Goal: Task Accomplishment & Management: Complete application form

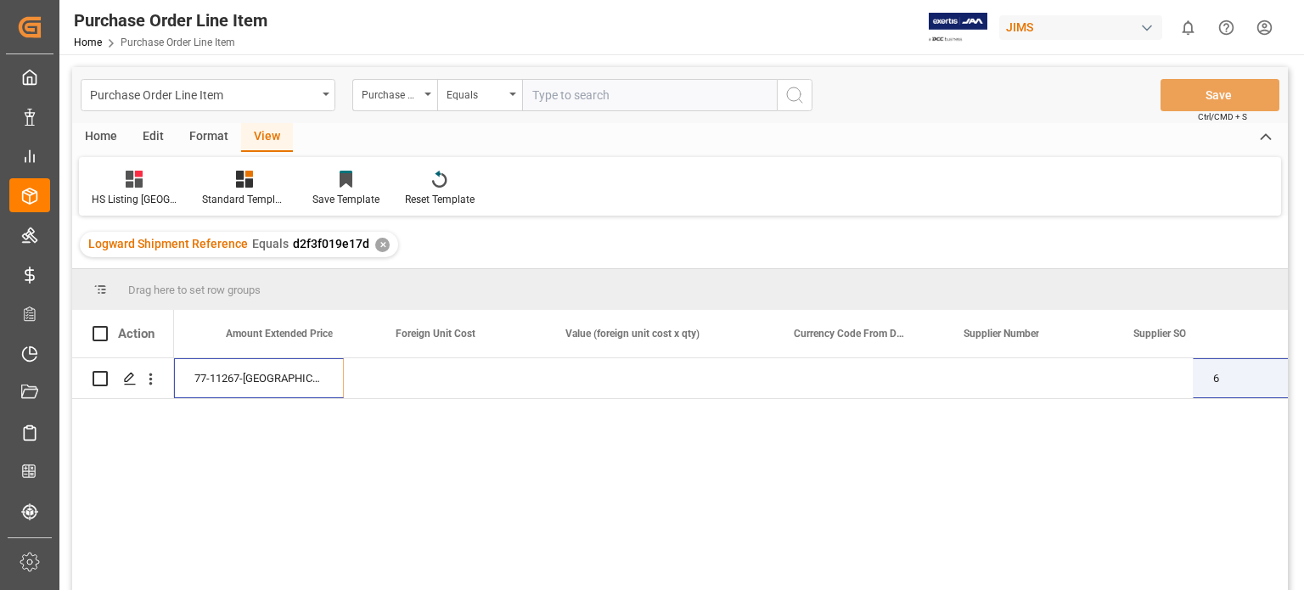
scroll to position [0, 1321]
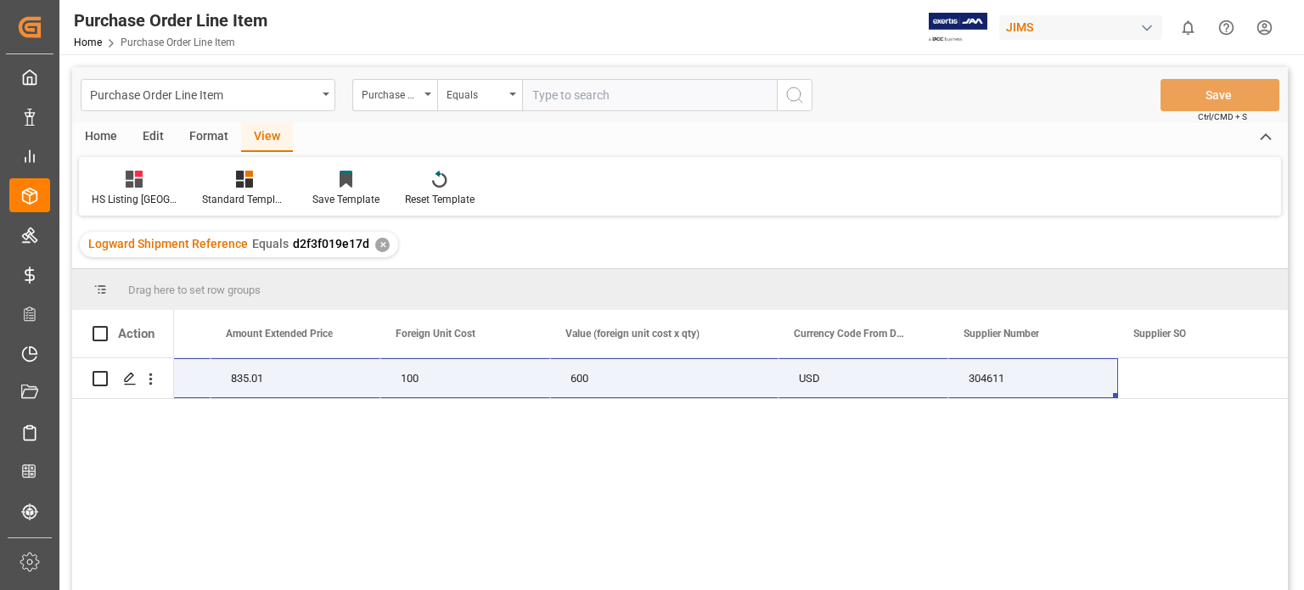
click at [582, 486] on div "77-11267-US 6 139.168 835.01 100 600 USD 304611" at bounding box center [731, 479] width 1114 height 243
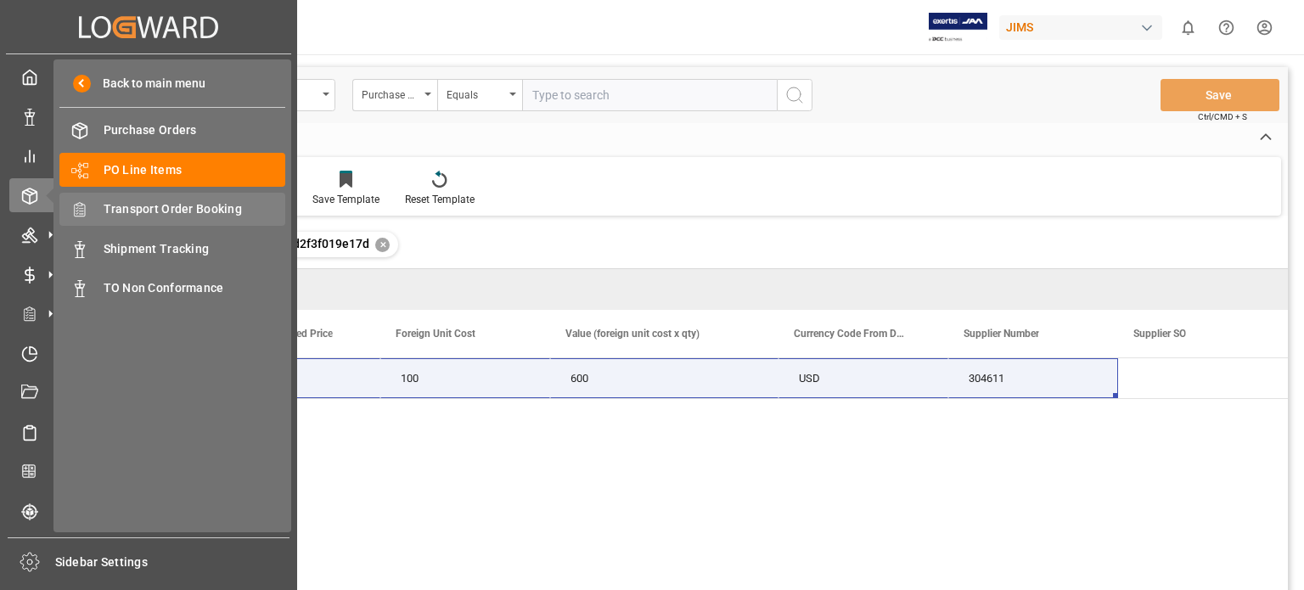
click at [161, 206] on span "Transport Order Booking" at bounding box center [195, 209] width 183 height 18
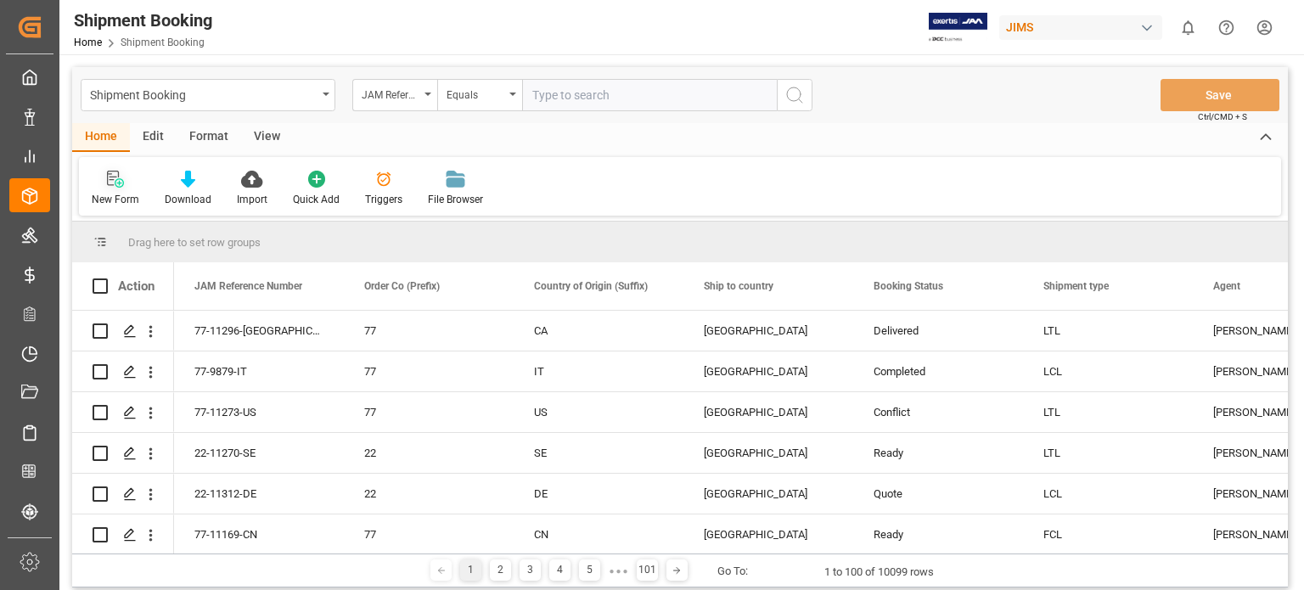
click at [115, 183] on icon at bounding box center [115, 179] width 17 height 17
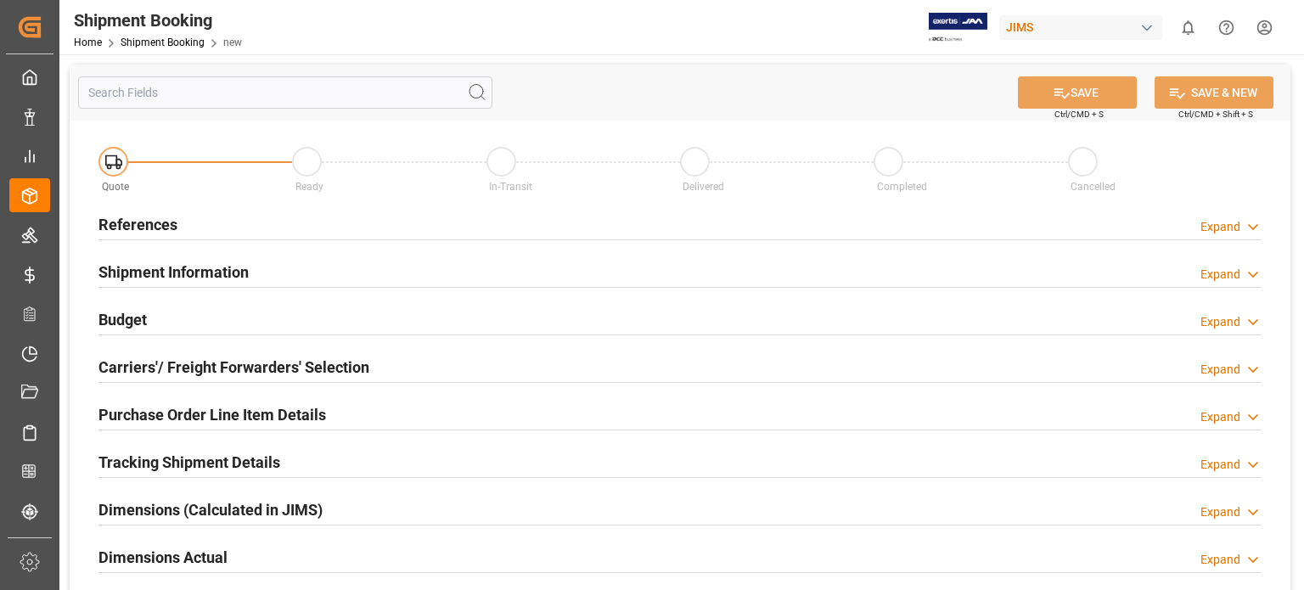
click at [132, 220] on h2 "References" at bounding box center [137, 224] width 79 height 23
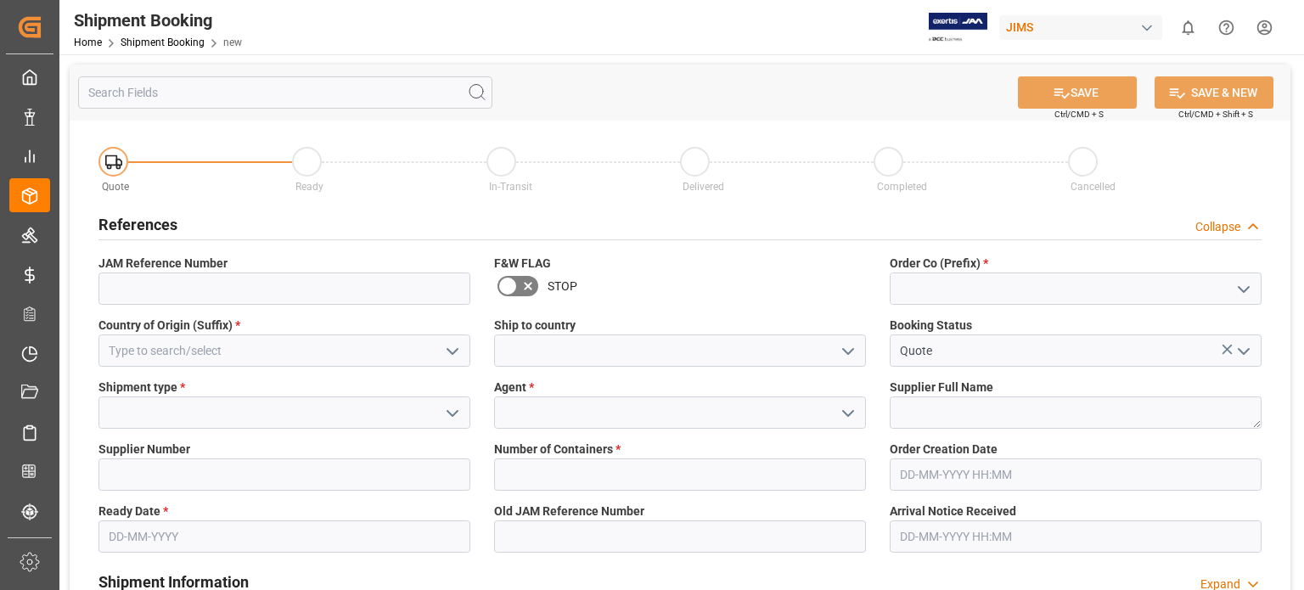
click at [928, 305] on div "Order Co (Prefix) *" at bounding box center [1076, 280] width 396 height 62
click at [933, 290] on input at bounding box center [1076, 289] width 372 height 32
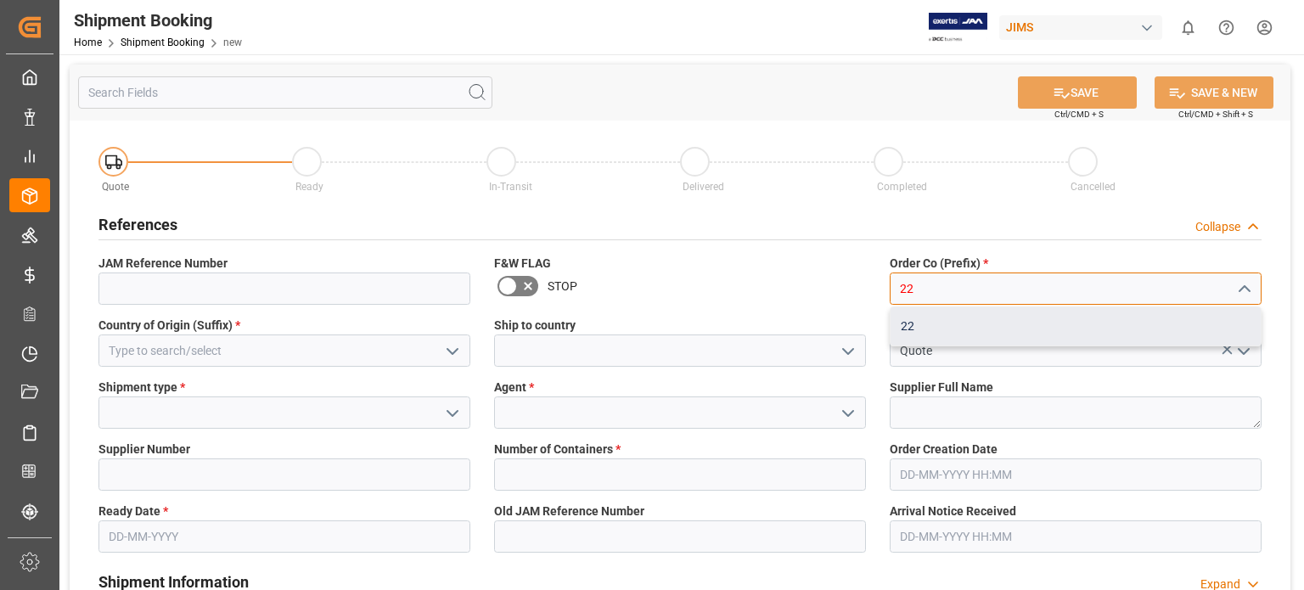
click at [909, 331] on div "22" at bounding box center [1076, 326] width 370 height 38
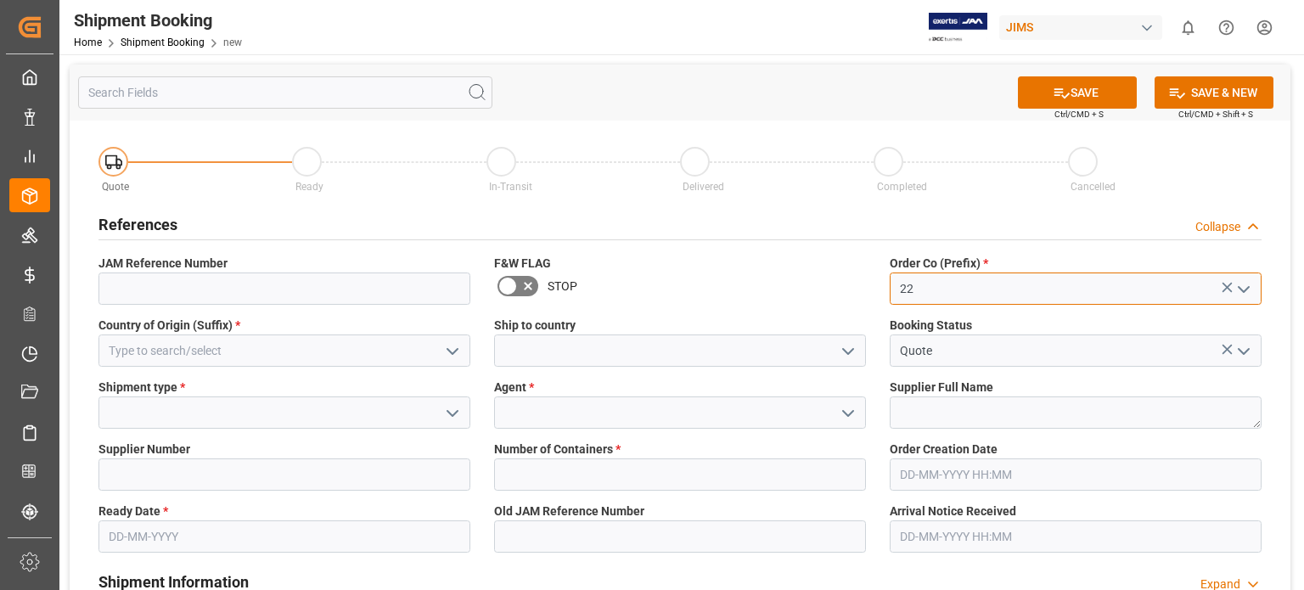
type input "22"
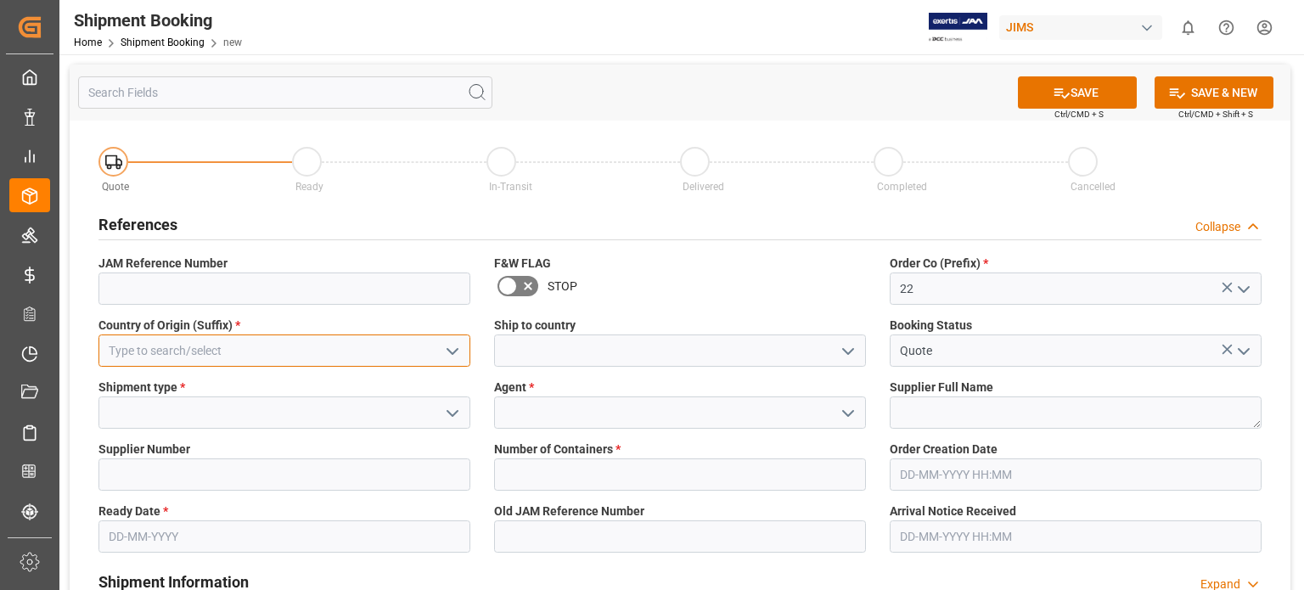
click at [139, 353] on input at bounding box center [284, 351] width 372 height 32
click at [463, 356] on button "open menu" at bounding box center [451, 351] width 25 height 26
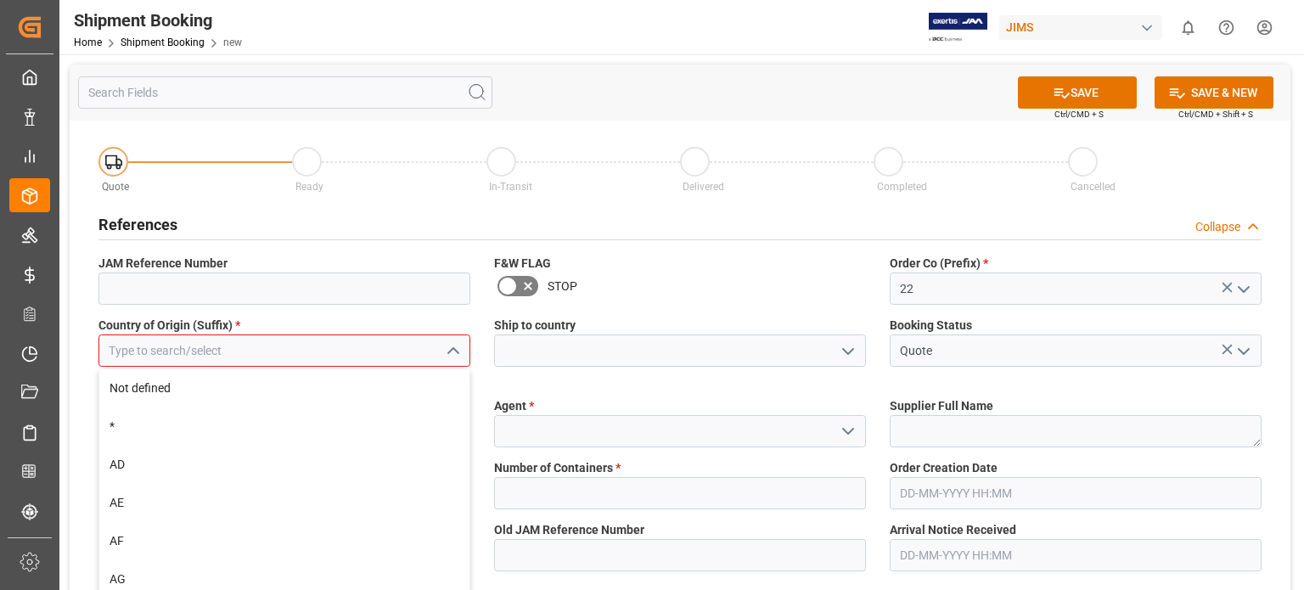
click at [356, 352] on input at bounding box center [284, 351] width 372 height 32
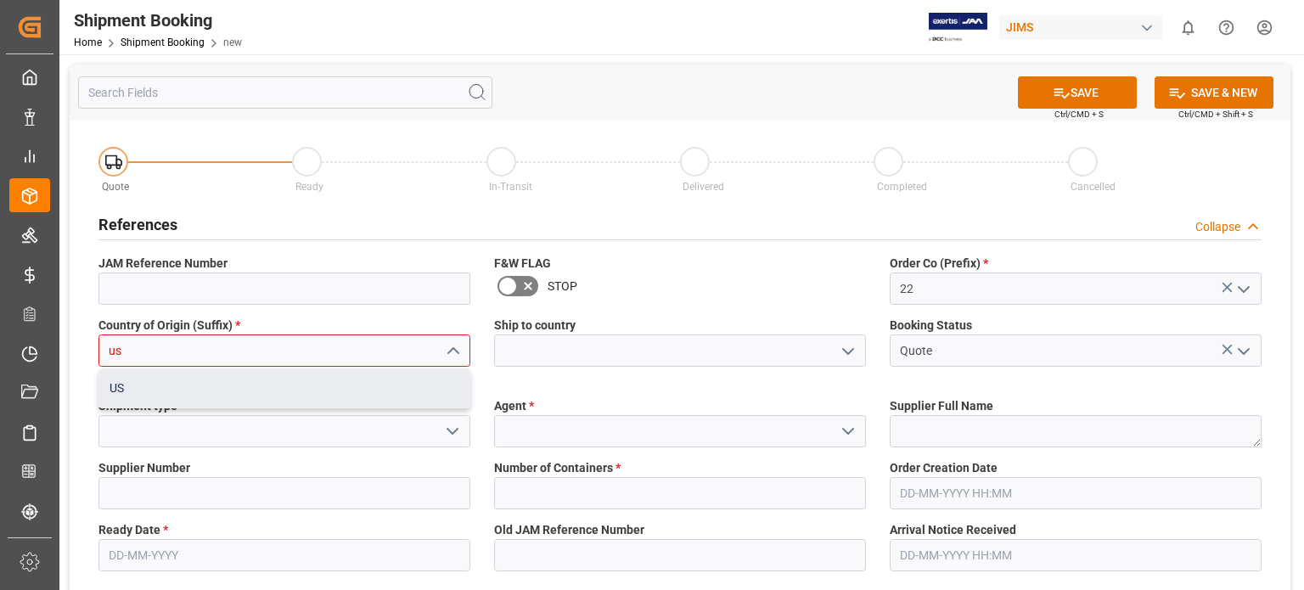
click at [329, 393] on div "US" at bounding box center [284, 388] width 370 height 38
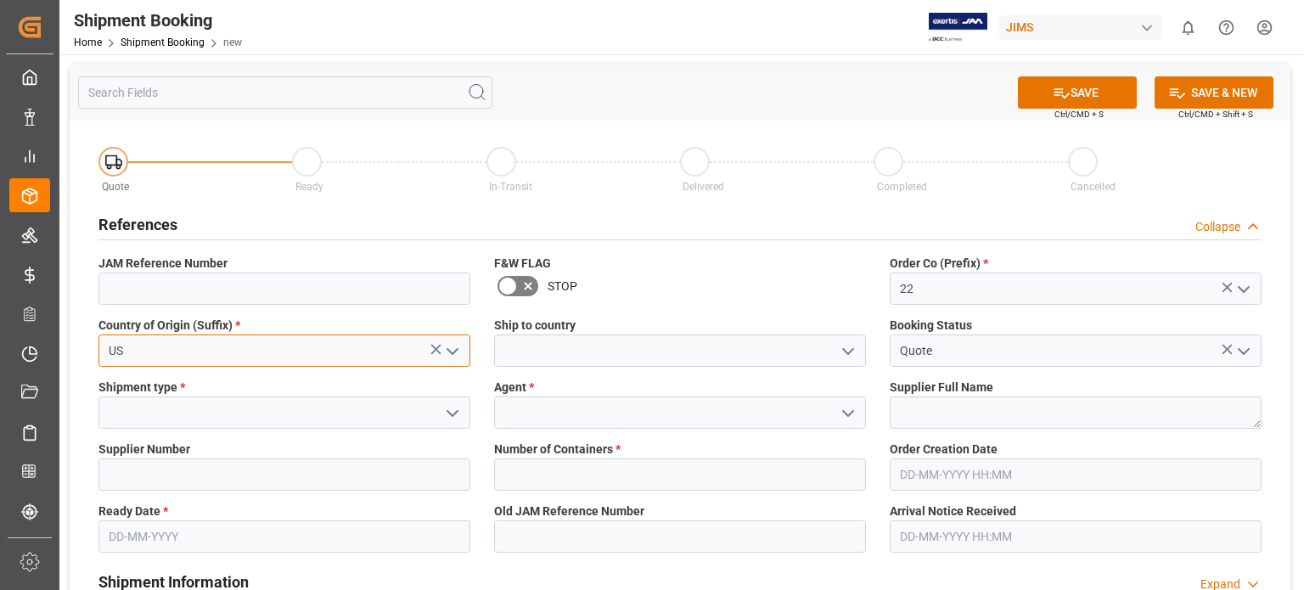
type input "US"
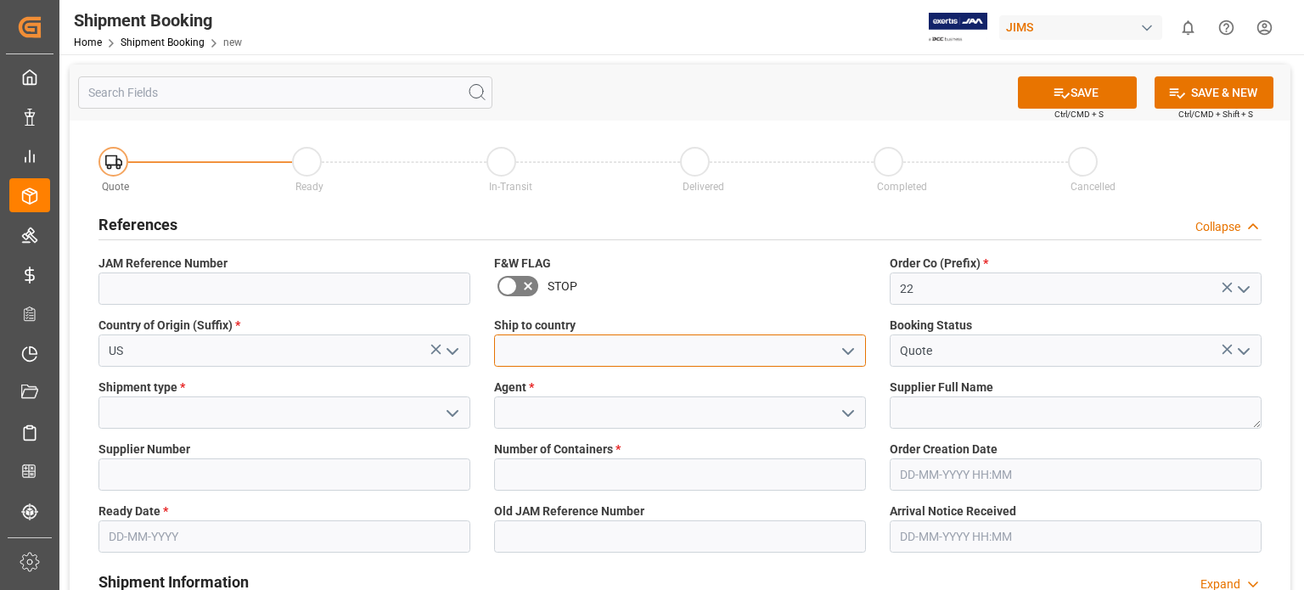
click at [571, 353] on input at bounding box center [680, 351] width 372 height 32
click at [847, 357] on icon "open menu" at bounding box center [848, 351] width 20 height 20
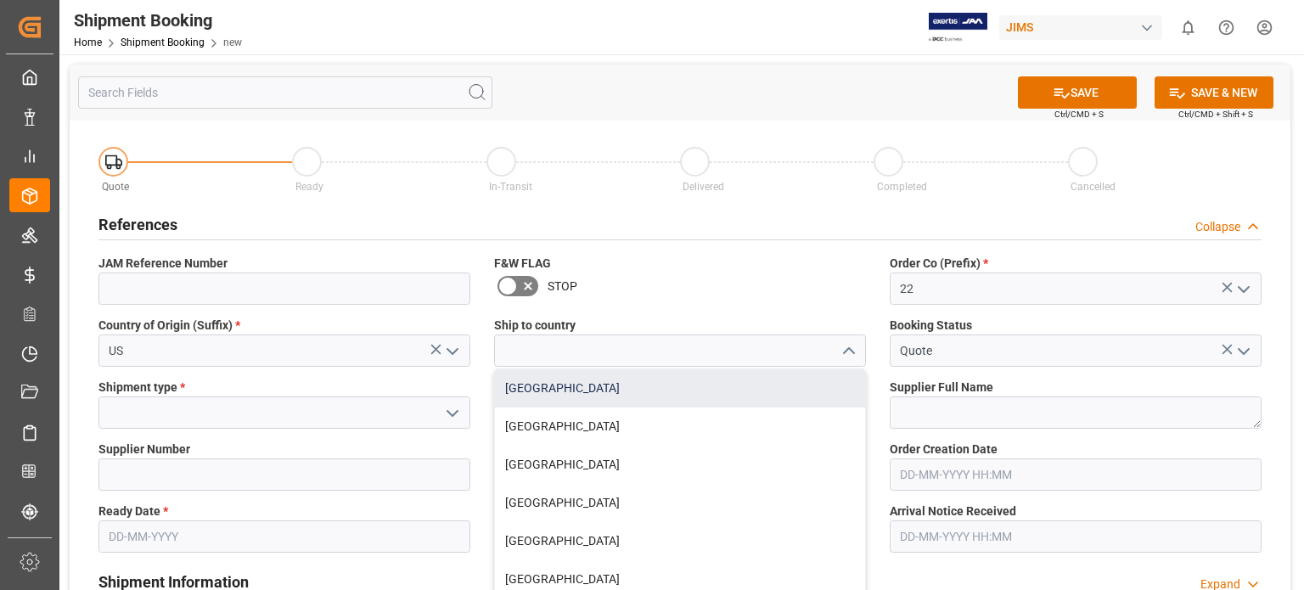
click at [778, 389] on div "Canada" at bounding box center [680, 388] width 370 height 38
type input "Canada"
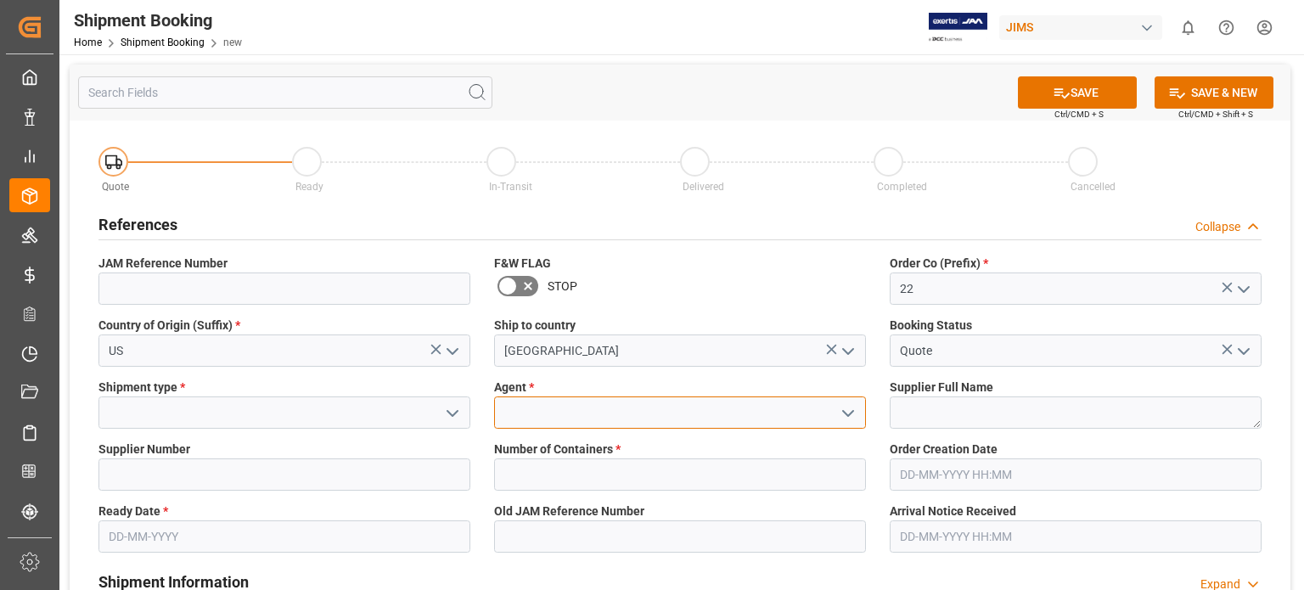
click at [598, 419] on input at bounding box center [680, 413] width 372 height 32
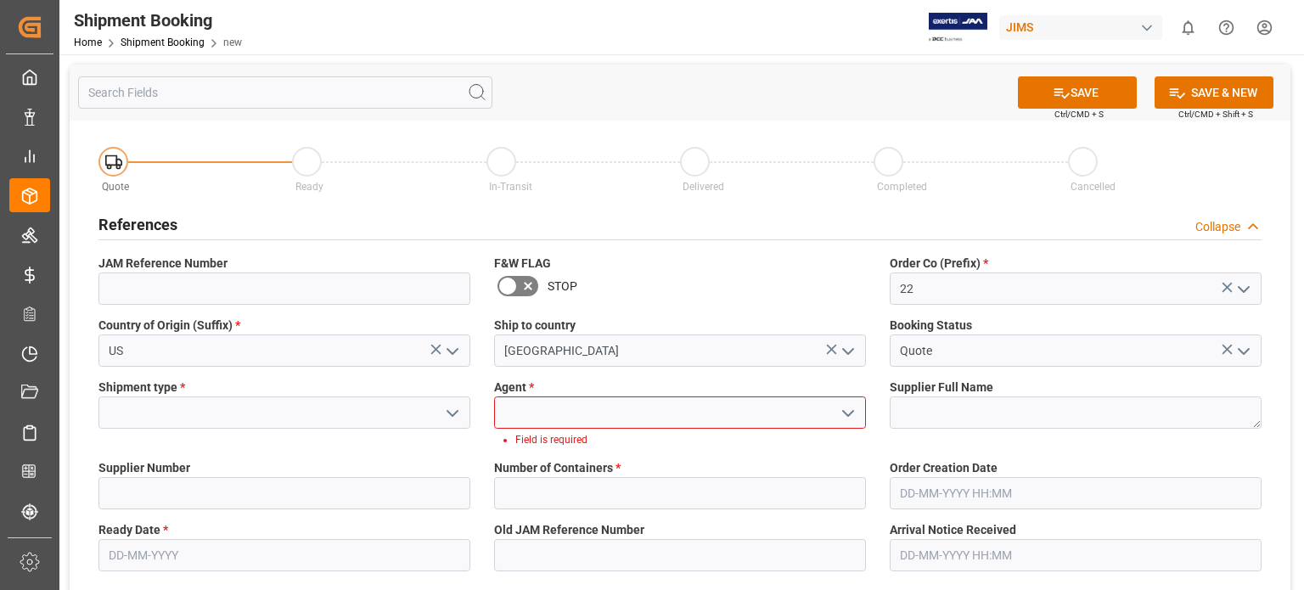
click at [849, 418] on icon "open menu" at bounding box center [848, 413] width 20 height 20
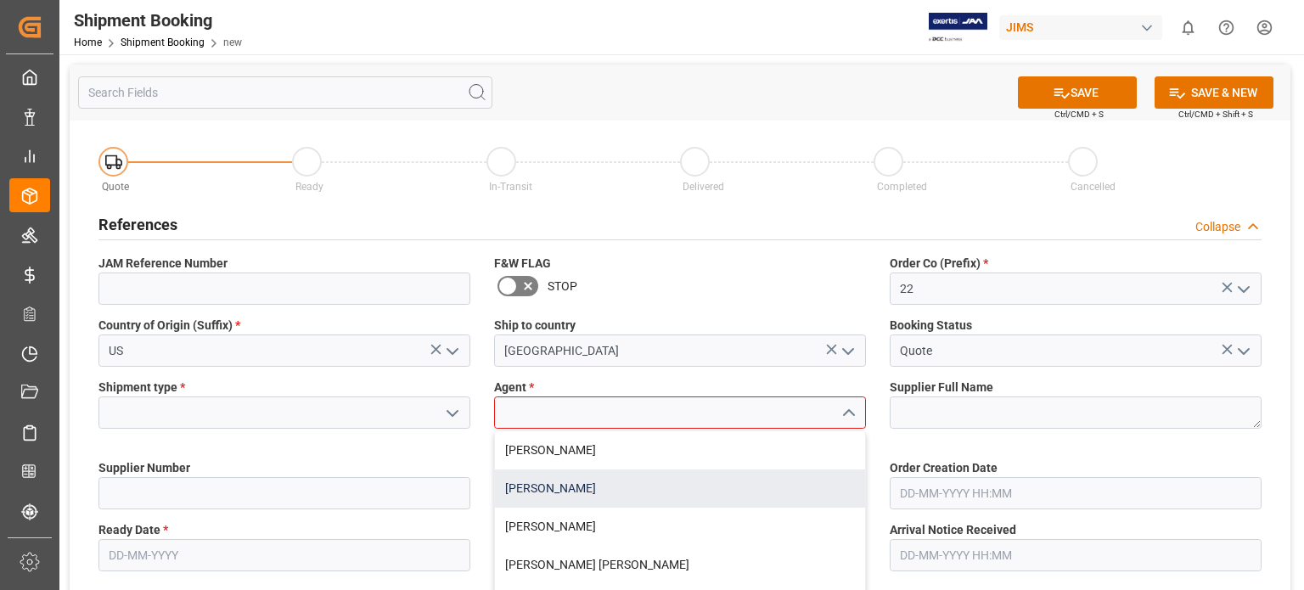
scroll to position [141, 0]
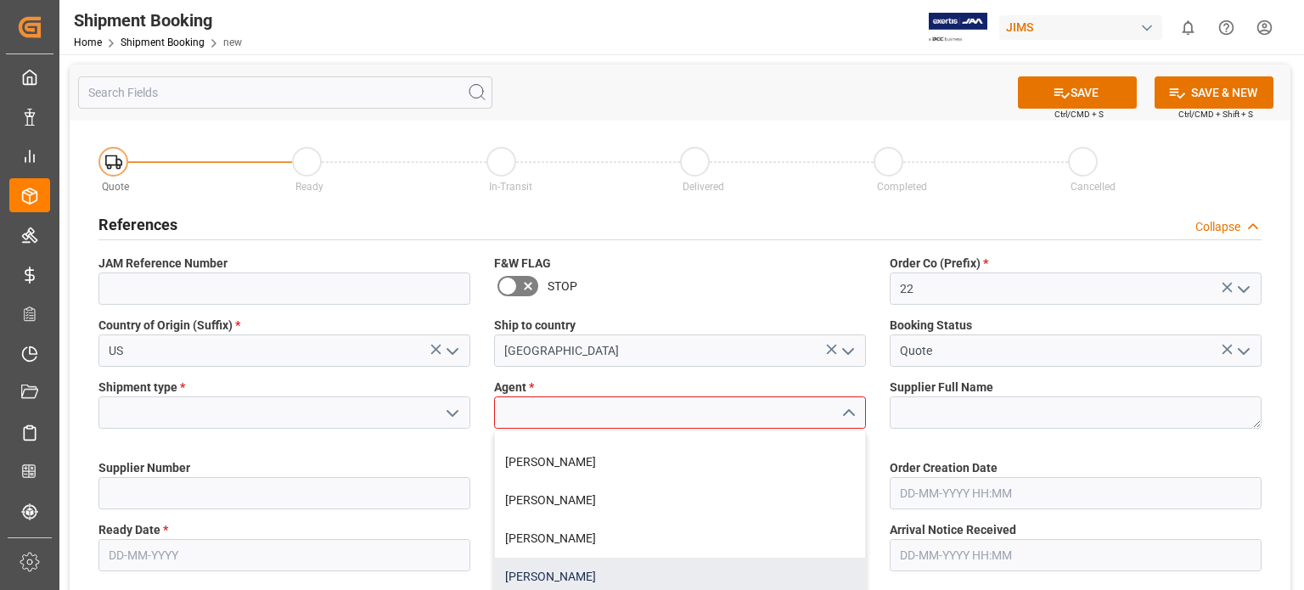
click at [599, 573] on div "Emily Liu" at bounding box center [680, 577] width 370 height 38
type input "Emily Liu"
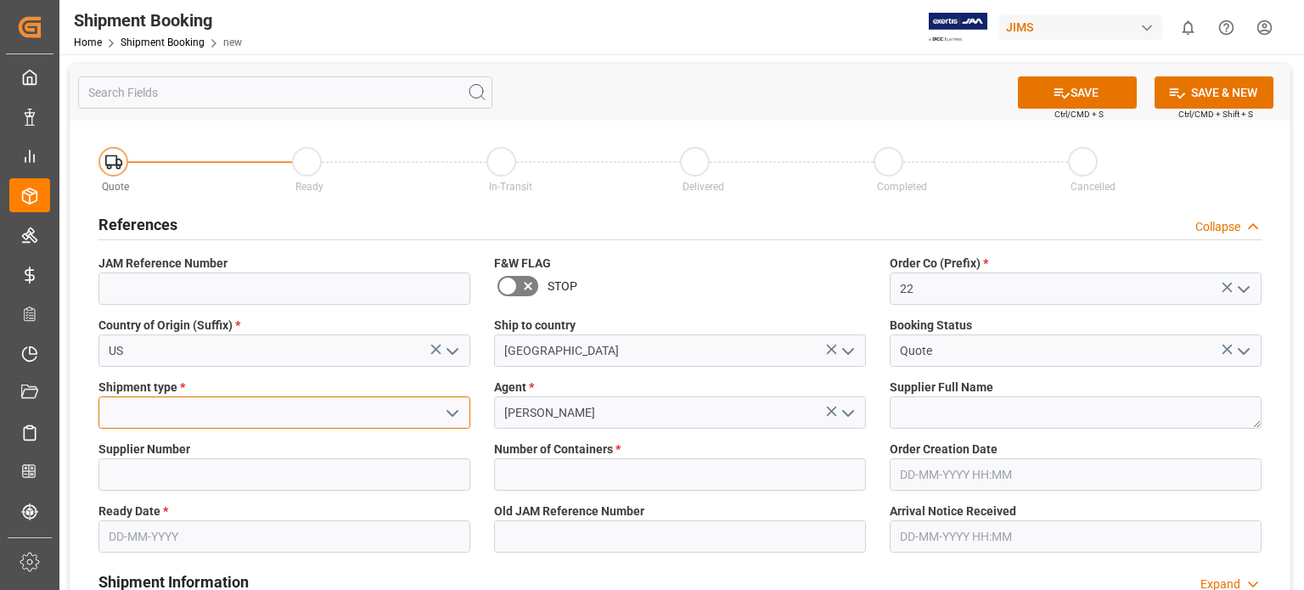
click at [142, 414] on input at bounding box center [284, 413] width 372 height 32
click at [453, 414] on icon "open menu" at bounding box center [452, 413] width 20 height 20
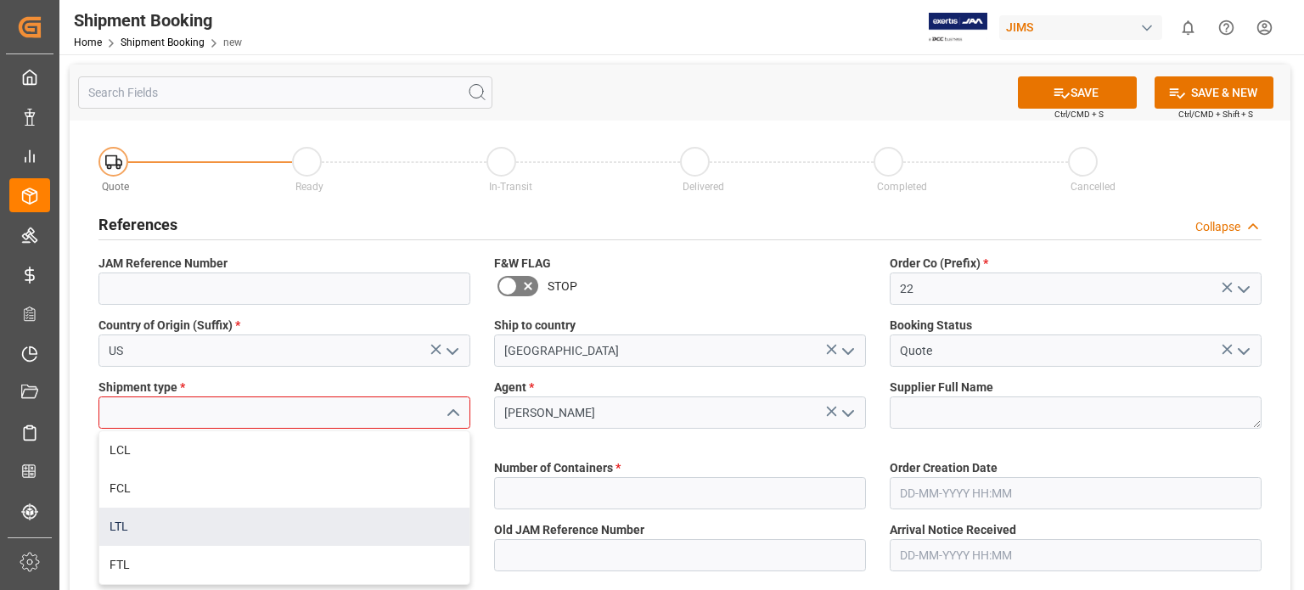
click at [329, 526] on div "LTL" at bounding box center [284, 527] width 370 height 38
type input "LTL"
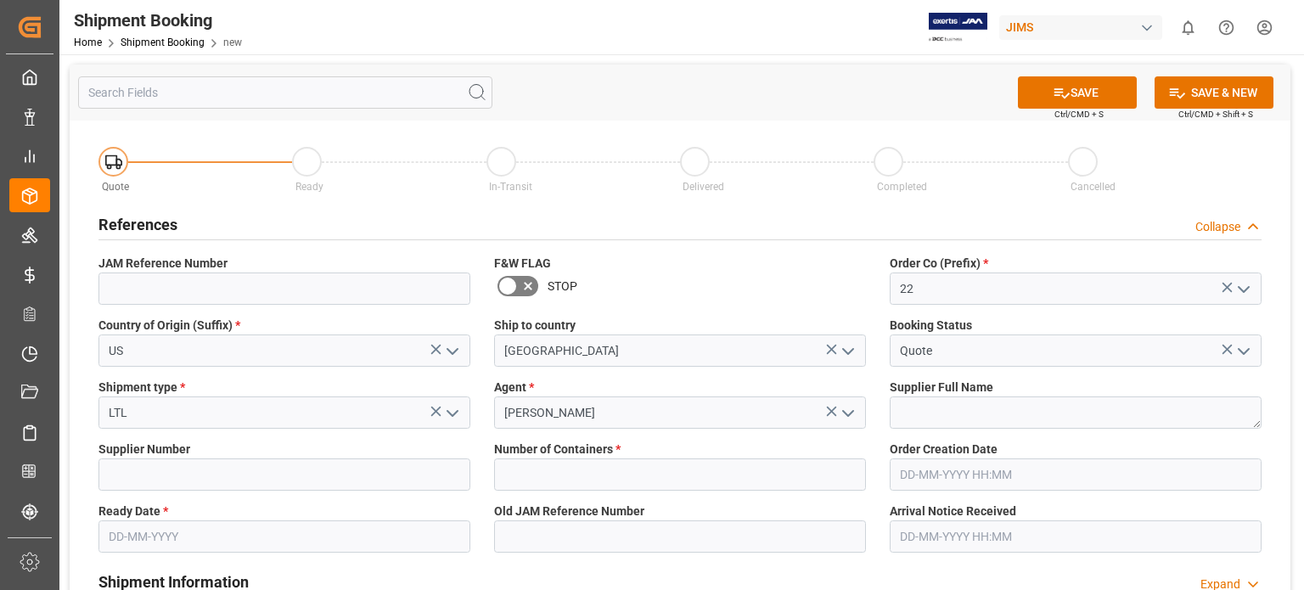
click at [243, 546] on input "text" at bounding box center [284, 537] width 372 height 32
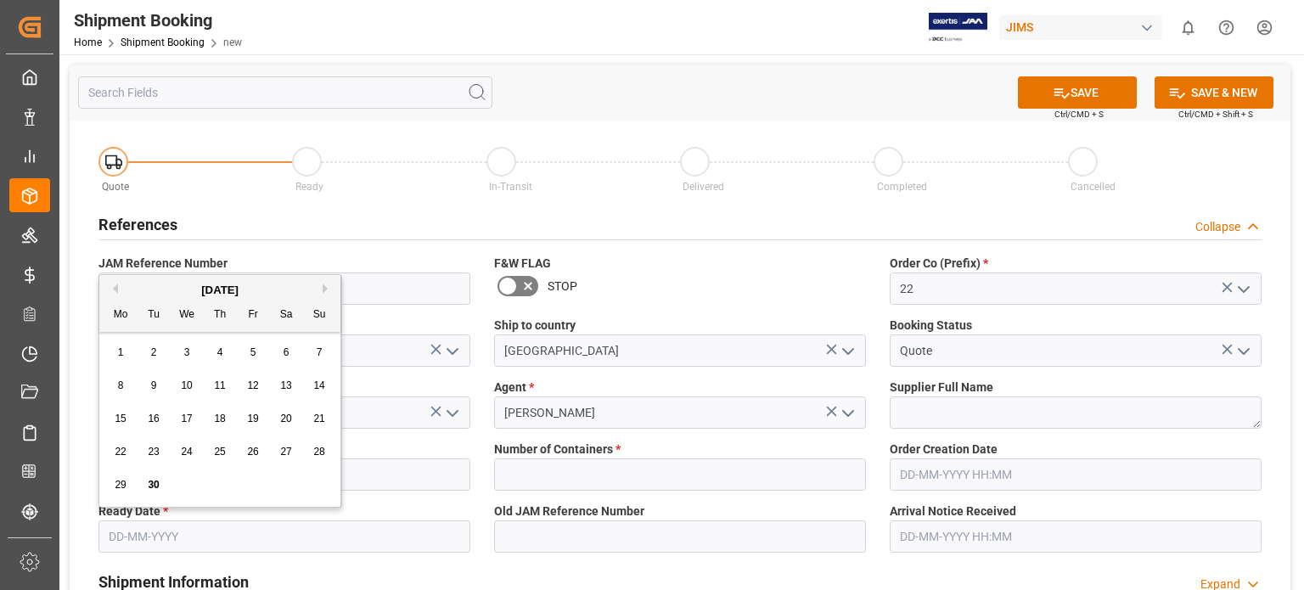
click at [149, 532] on input "text" at bounding box center [284, 537] width 372 height 32
click at [327, 287] on button "Next Month" at bounding box center [328, 289] width 10 height 10
click at [219, 352] on span "2" at bounding box center [220, 352] width 6 height 12
type input "02-10-2025"
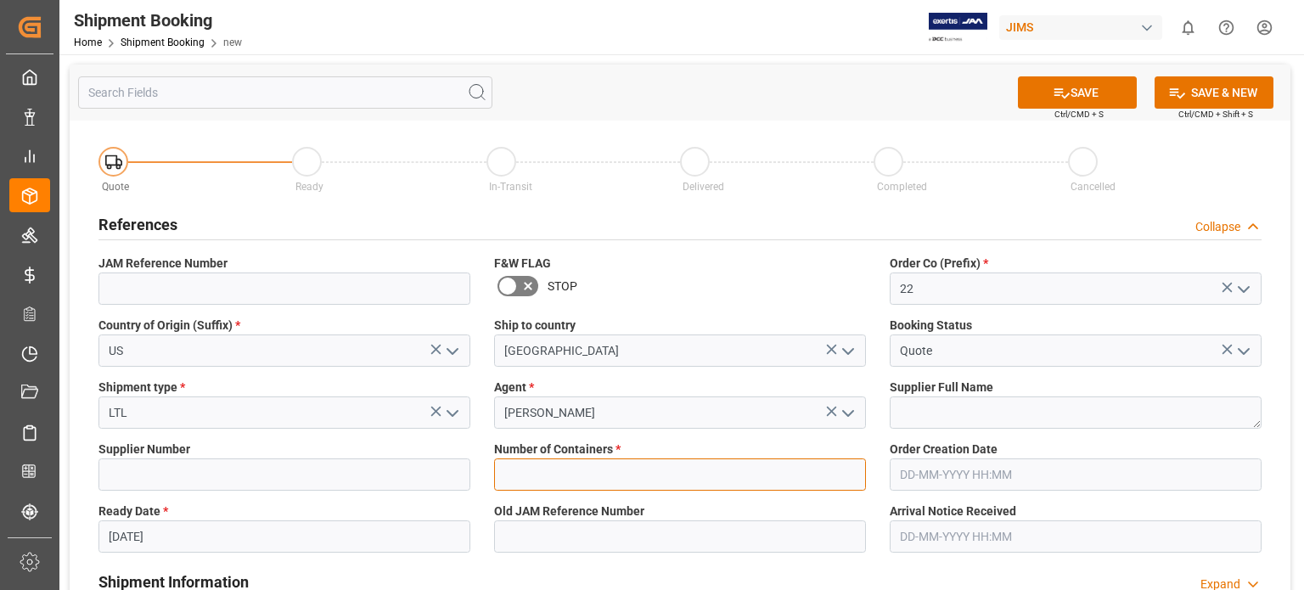
click at [551, 474] on input "text" at bounding box center [680, 475] width 372 height 32
type input "0"
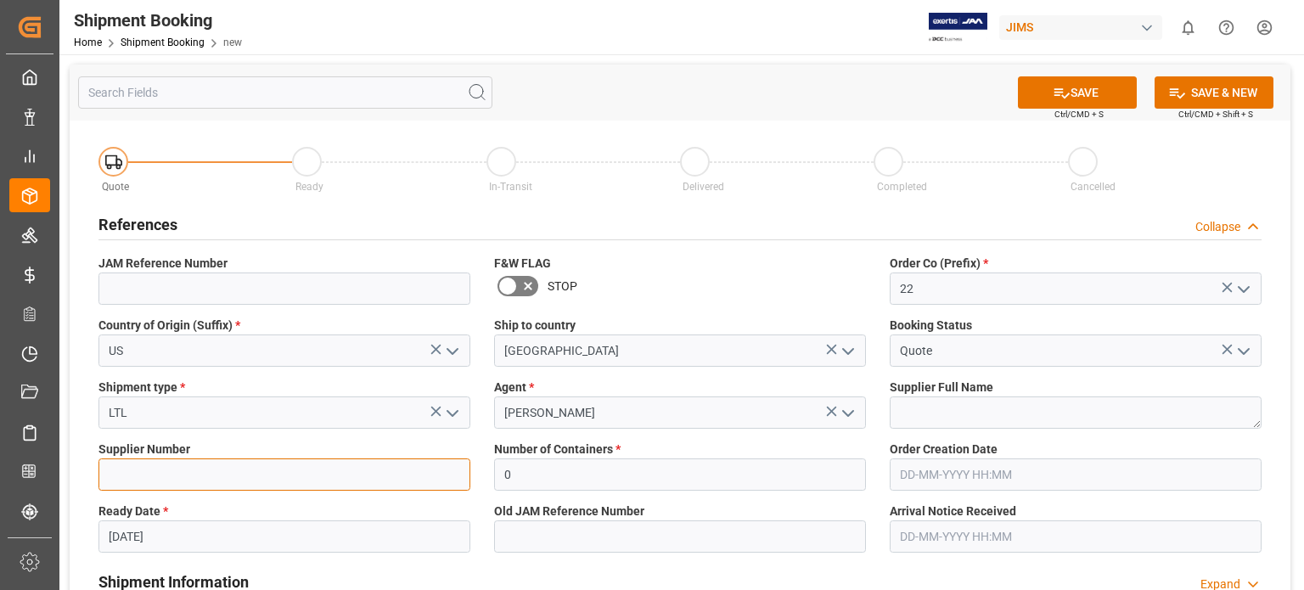
click at [230, 480] on input at bounding box center [284, 475] width 372 height 32
type input "518"
click at [1061, 95] on icon at bounding box center [1062, 93] width 18 height 18
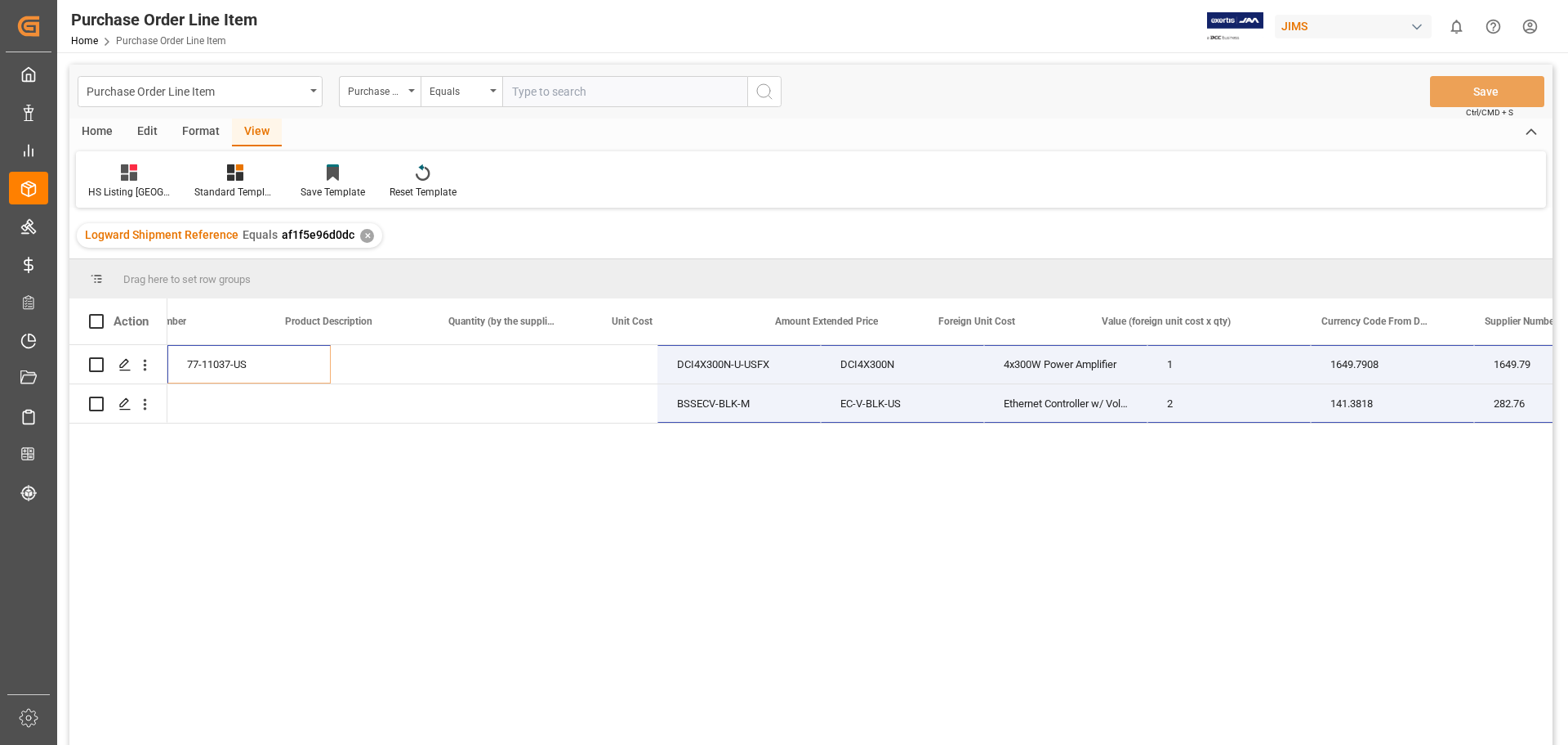
scroll to position [0, 719]
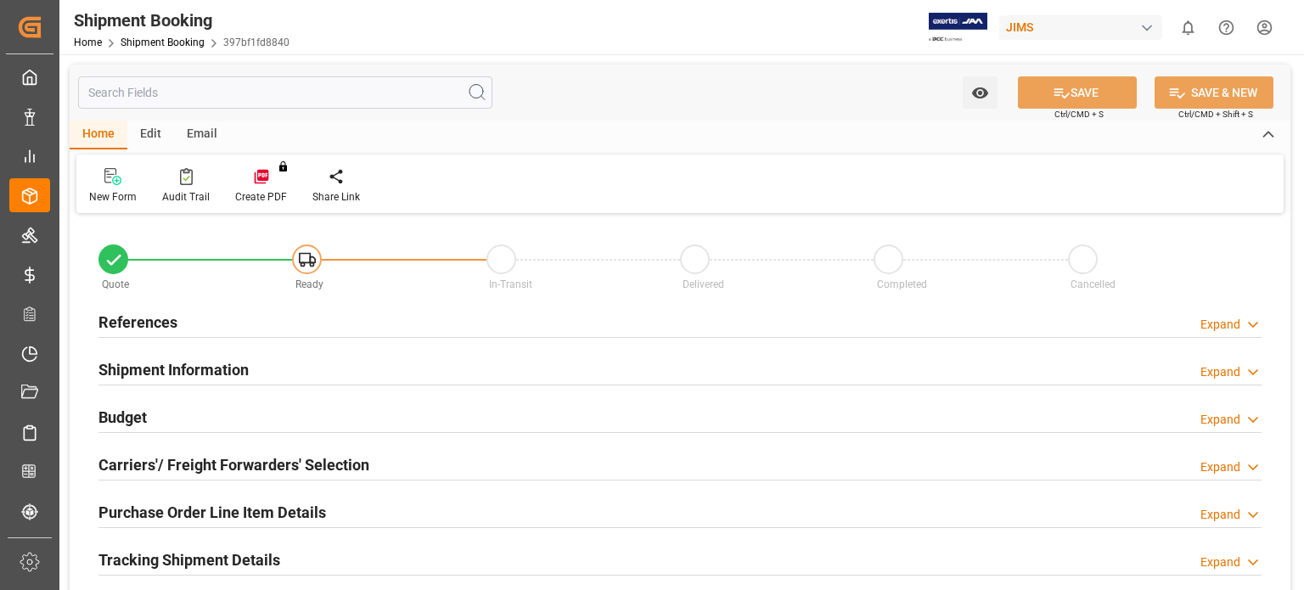
type input "0"
type input "[DATE]"
click at [135, 322] on h2 "References" at bounding box center [137, 322] width 79 height 23
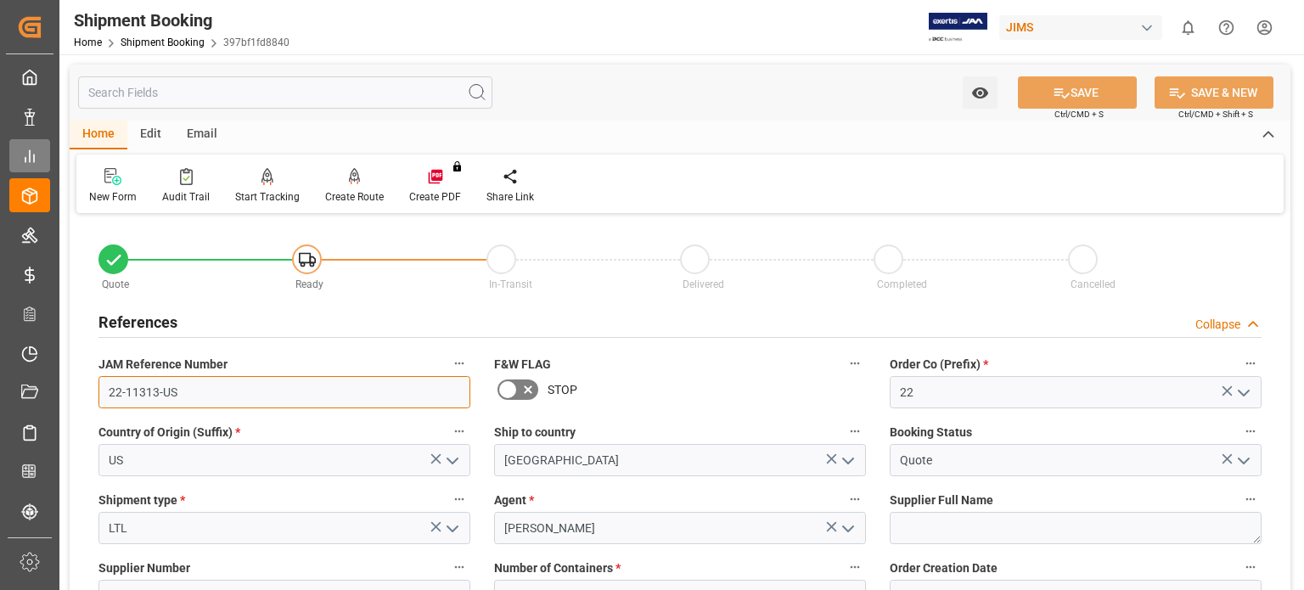
drag, startPoint x: 188, startPoint y: 386, endPoint x: 20, endPoint y: 148, distance: 291.4
click at [93, 385] on div "JAM Reference Number 22-11313-US" at bounding box center [285, 380] width 396 height 68
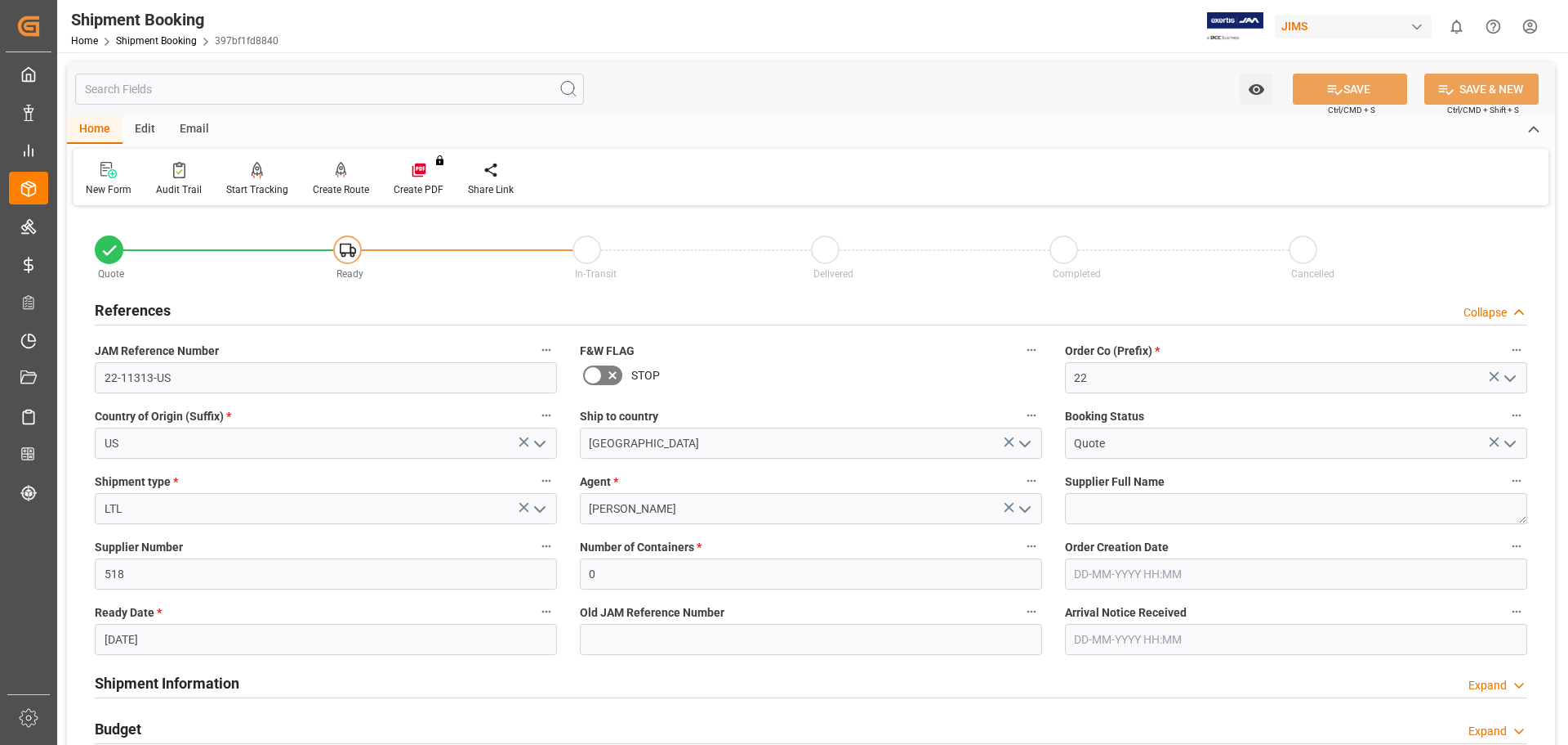
click at [752, 100] on div "Watch Option SAVE Ctrl/CMD + S SAVE & NEW Ctrl/CMD + Shift + S" at bounding box center [811, 90] width 1488 height 54
click at [162, 42] on link "Shipment Booking" at bounding box center [157, 41] width 81 height 12
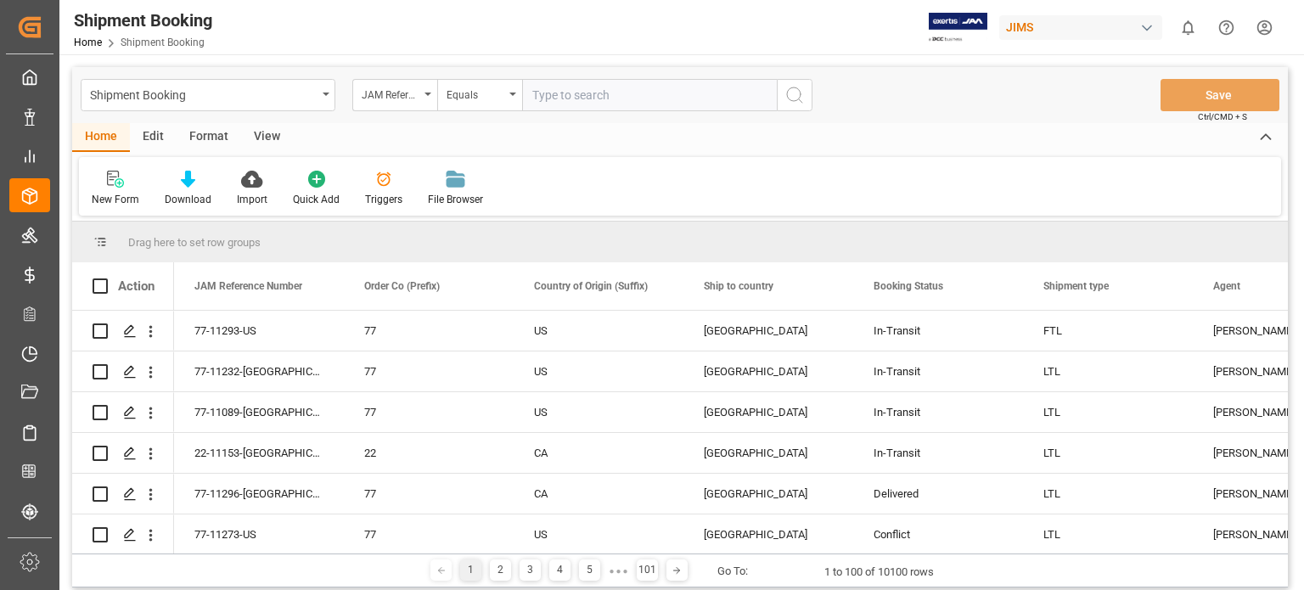
click at [627, 94] on input "text" at bounding box center [649, 95] width 255 height 32
type input "77-11267-US"
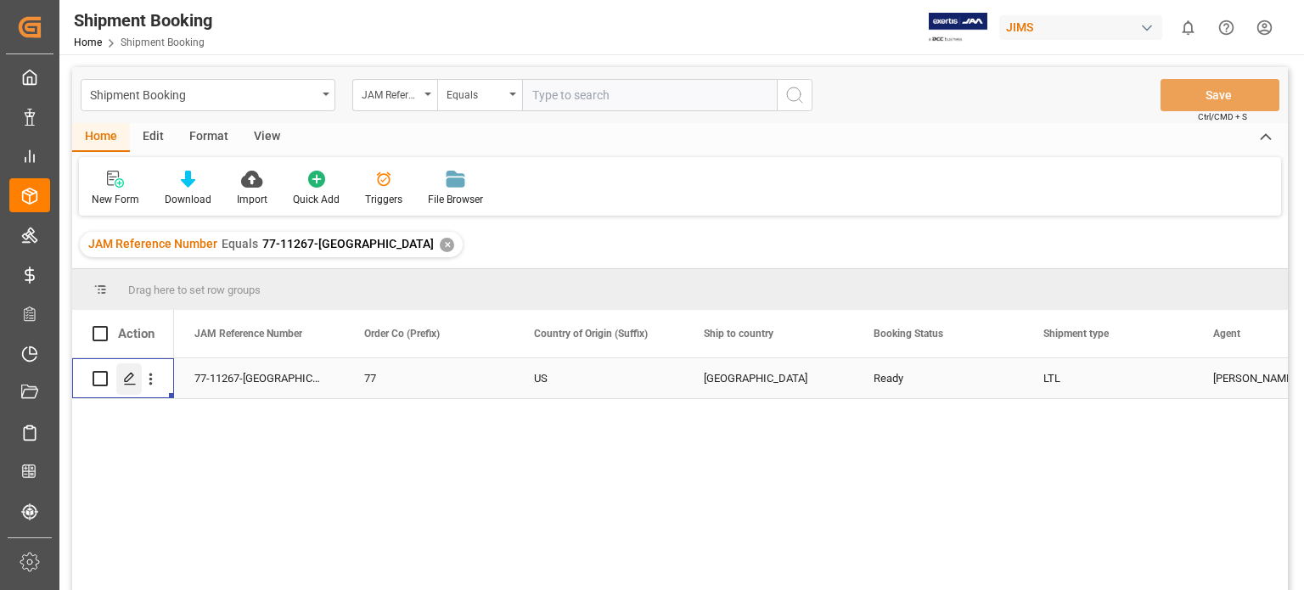
click at [133, 387] on div "Press SPACE to select this row." at bounding box center [128, 378] width 25 height 31
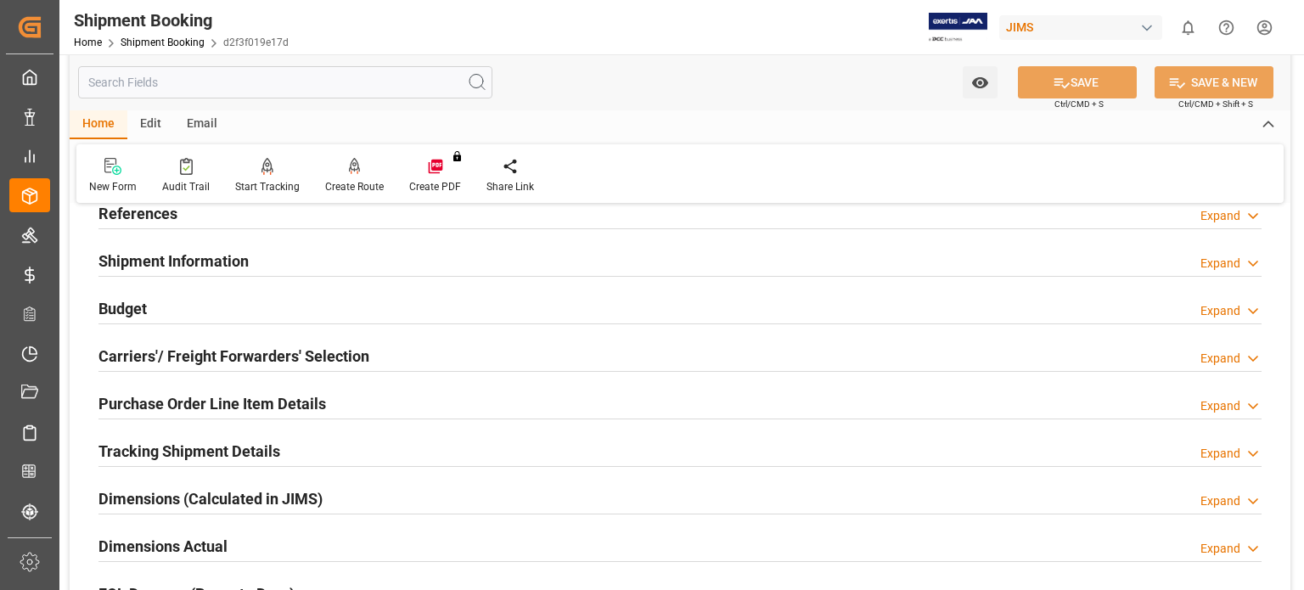
scroll to position [141, 0]
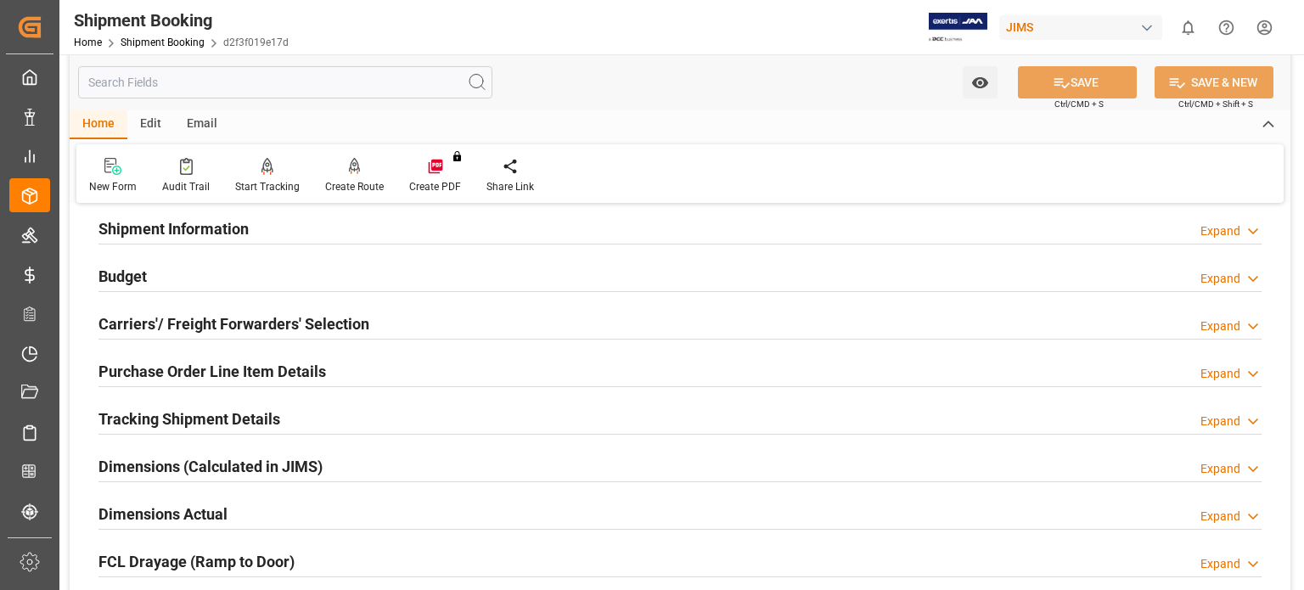
click at [125, 273] on h2 "Budget" at bounding box center [122, 276] width 48 height 23
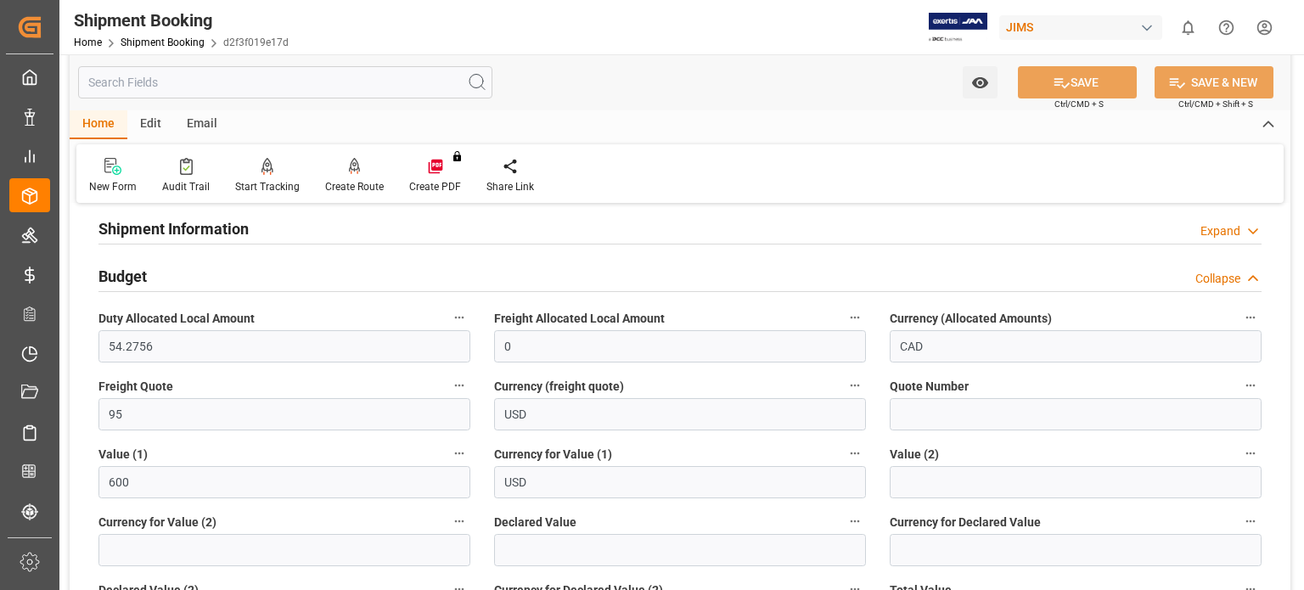
click at [125, 273] on h2 "Budget" at bounding box center [122, 276] width 48 height 23
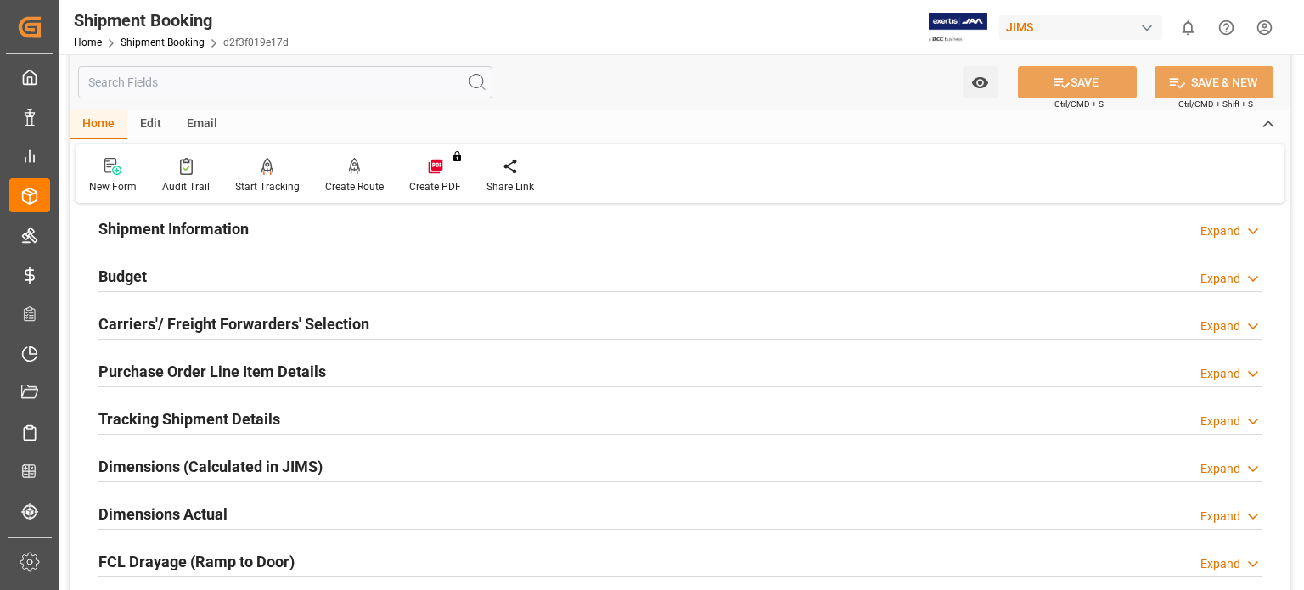
click at [173, 321] on h2 "Carriers'/ Freight Forwarders' Selection" at bounding box center [233, 323] width 271 height 23
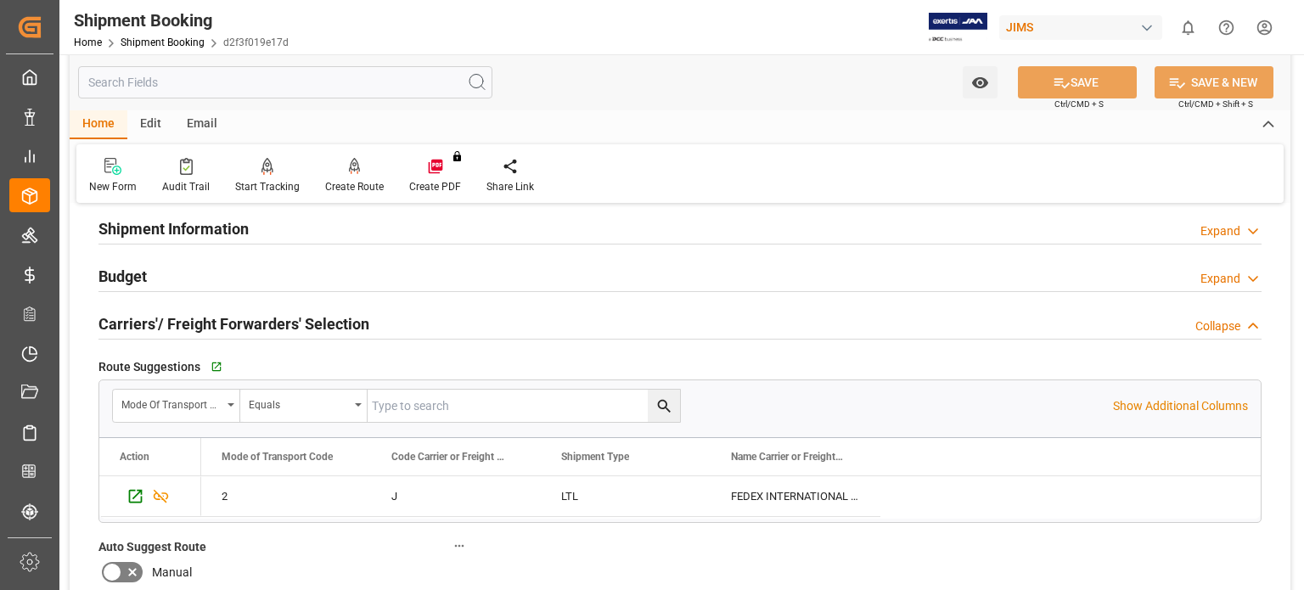
click at [174, 322] on h2 "Carriers'/ Freight Forwarders' Selection" at bounding box center [233, 323] width 271 height 23
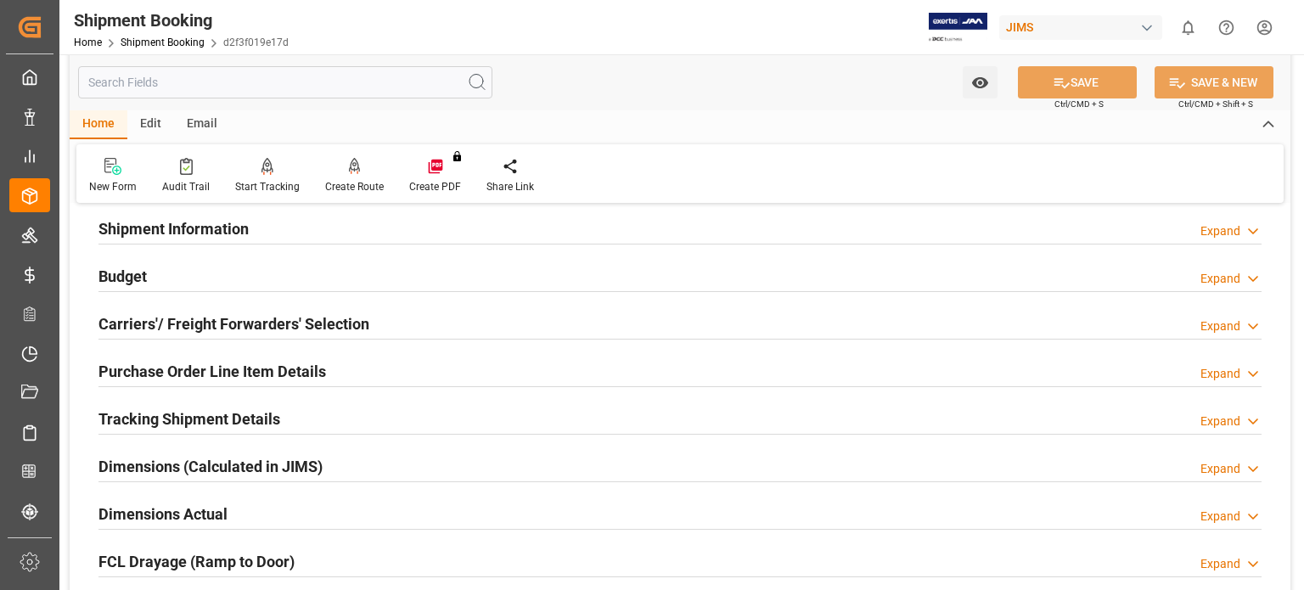
click at [180, 417] on h2 "Tracking Shipment Details" at bounding box center [189, 419] width 182 height 23
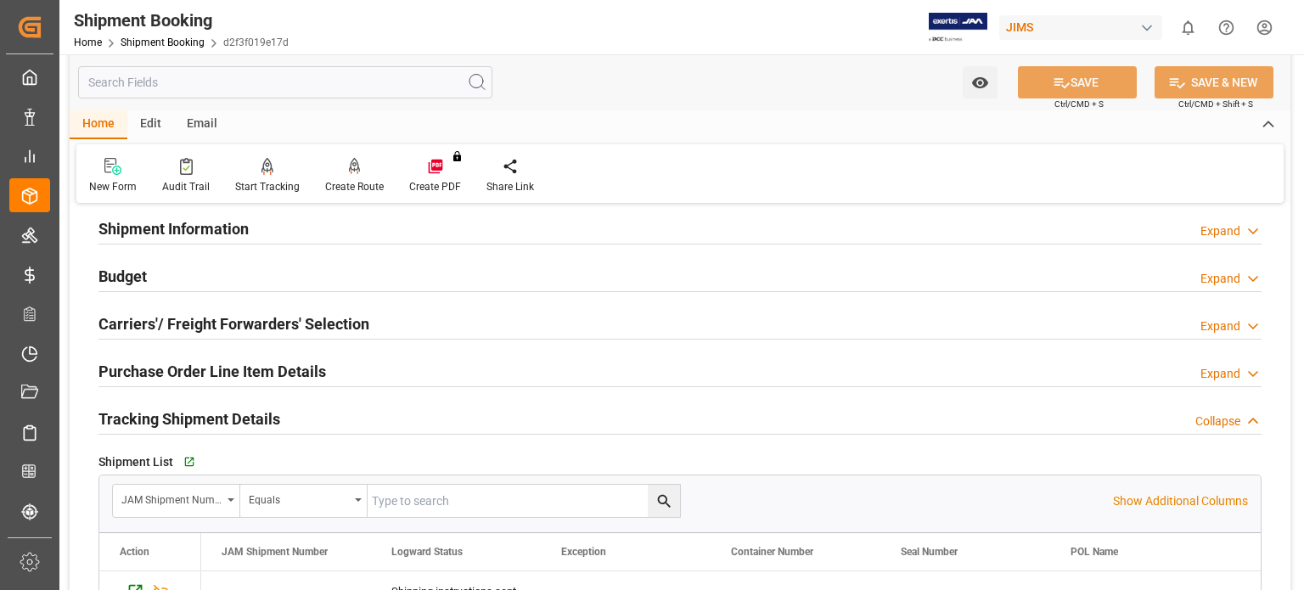
scroll to position [283, 0]
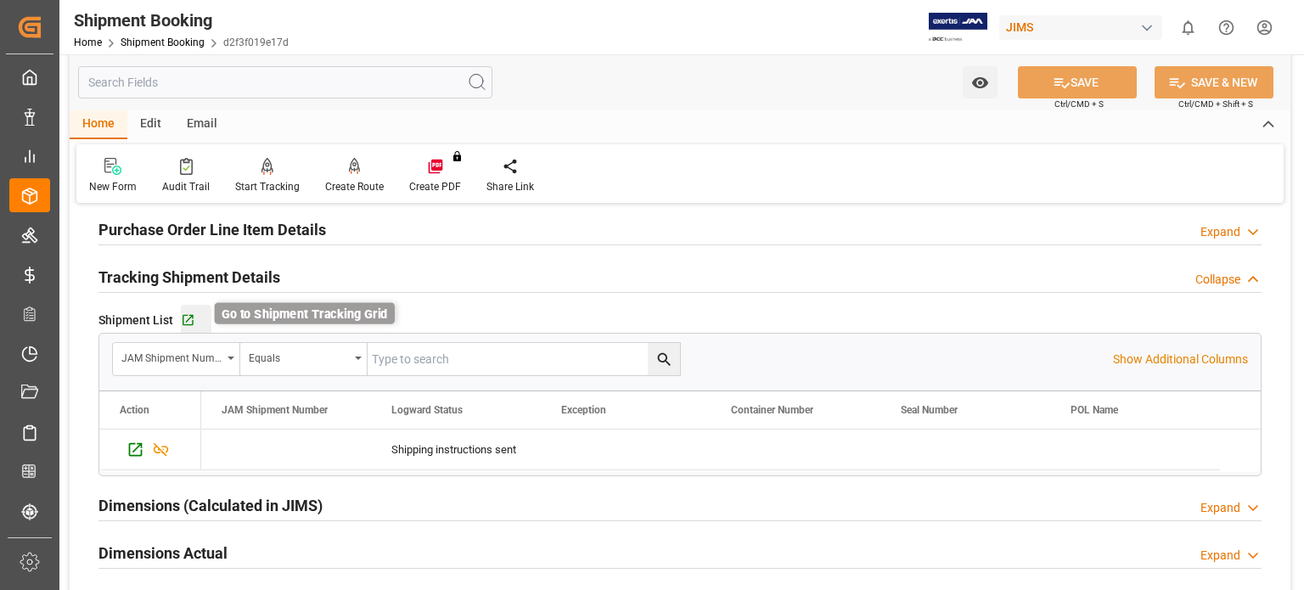
click at [187, 319] on icon "button" at bounding box center [188, 320] width 11 height 11
click at [163, 42] on link "Shipment Booking" at bounding box center [163, 43] width 84 height 12
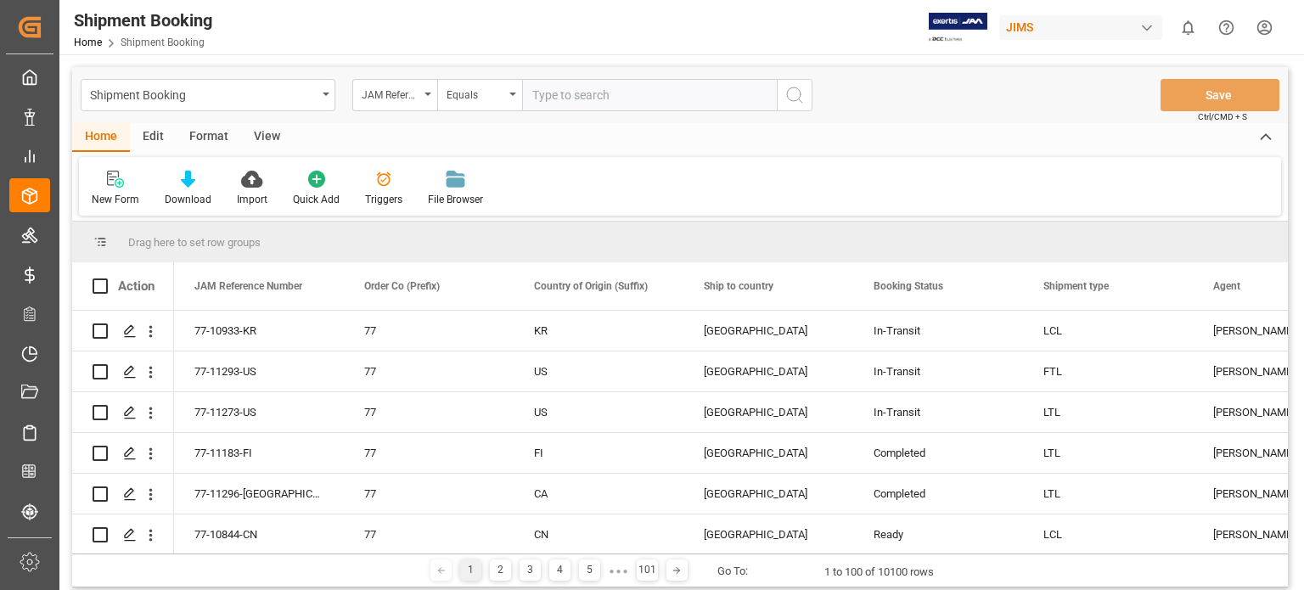
click at [572, 94] on input "text" at bounding box center [649, 95] width 255 height 32
type input "22-11158-us"
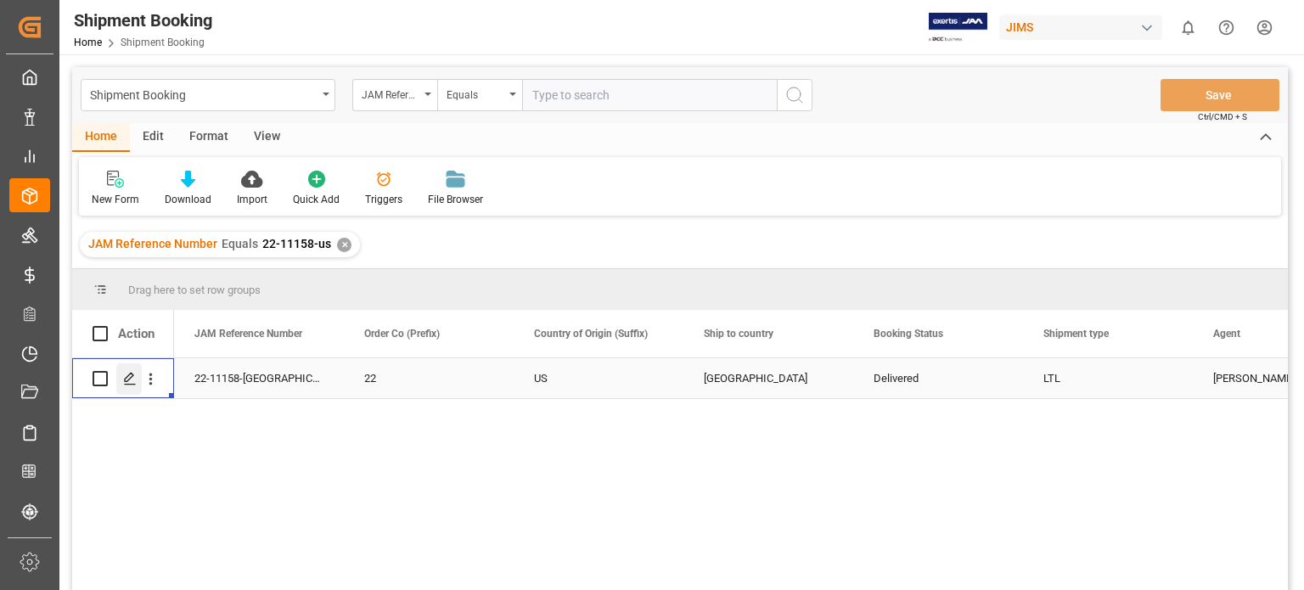
click at [132, 385] on line "Press SPACE to select this row." at bounding box center [130, 385] width 10 height 0
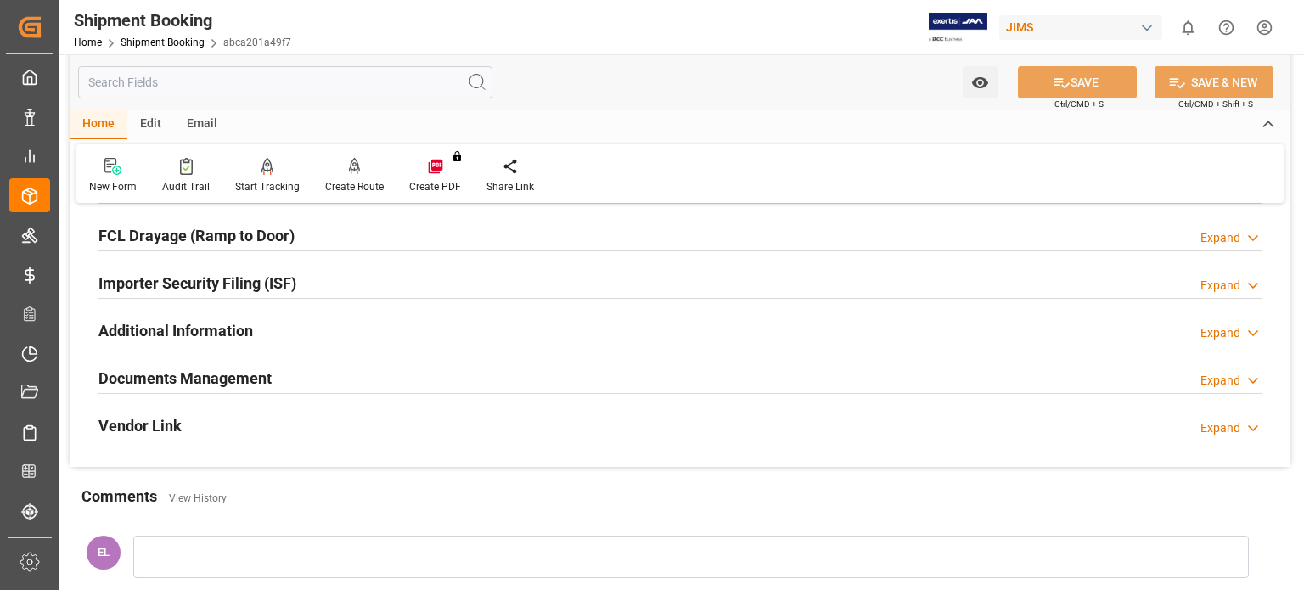
scroll to position [566, 0]
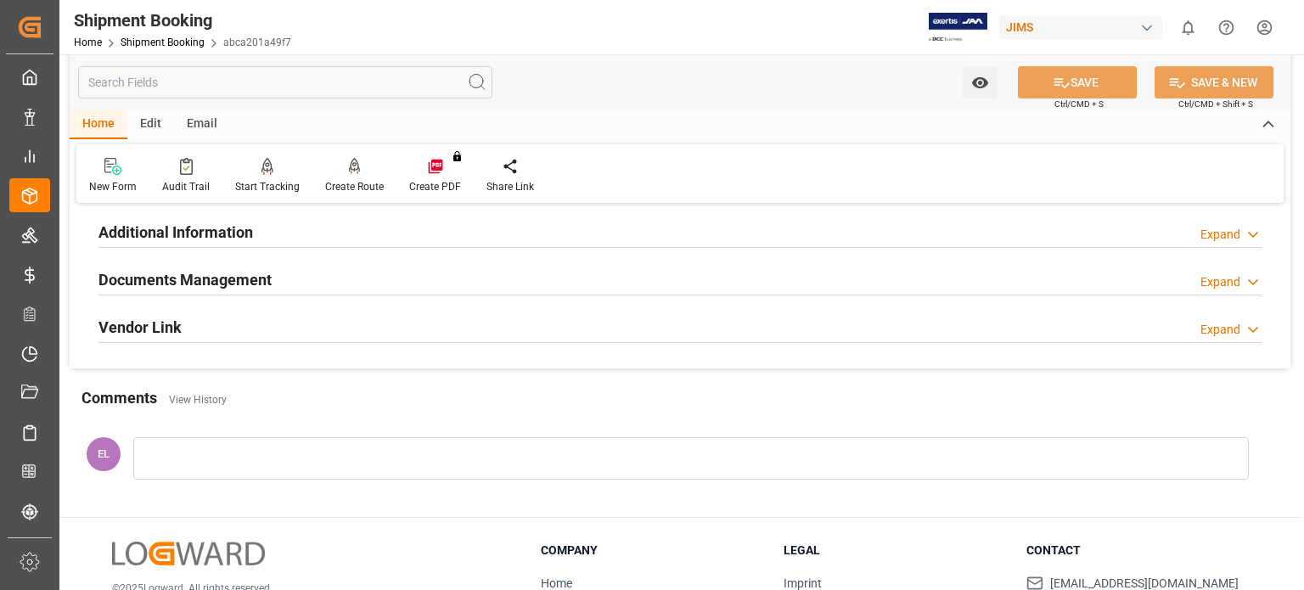
click at [194, 282] on h2 "Documents Management" at bounding box center [184, 279] width 173 height 23
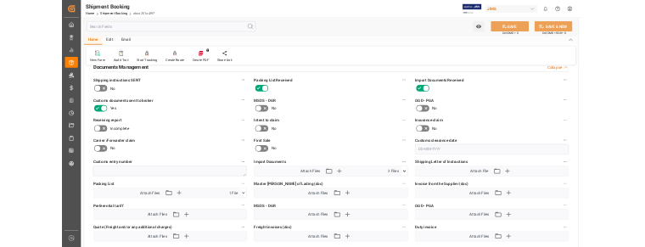
scroll to position [354, 0]
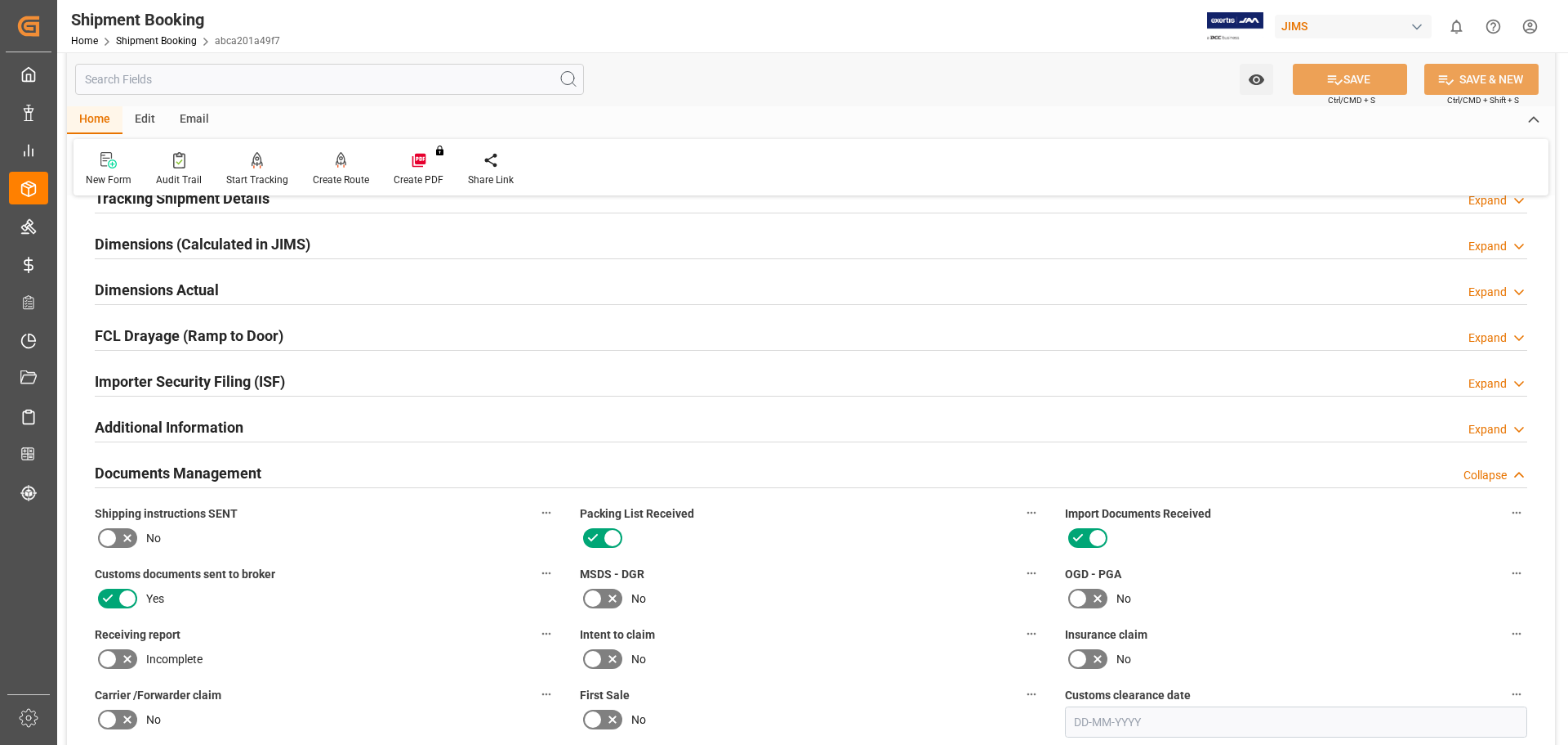
click at [204, 468] on h2 "Documents Management" at bounding box center [177, 473] width 166 height 22
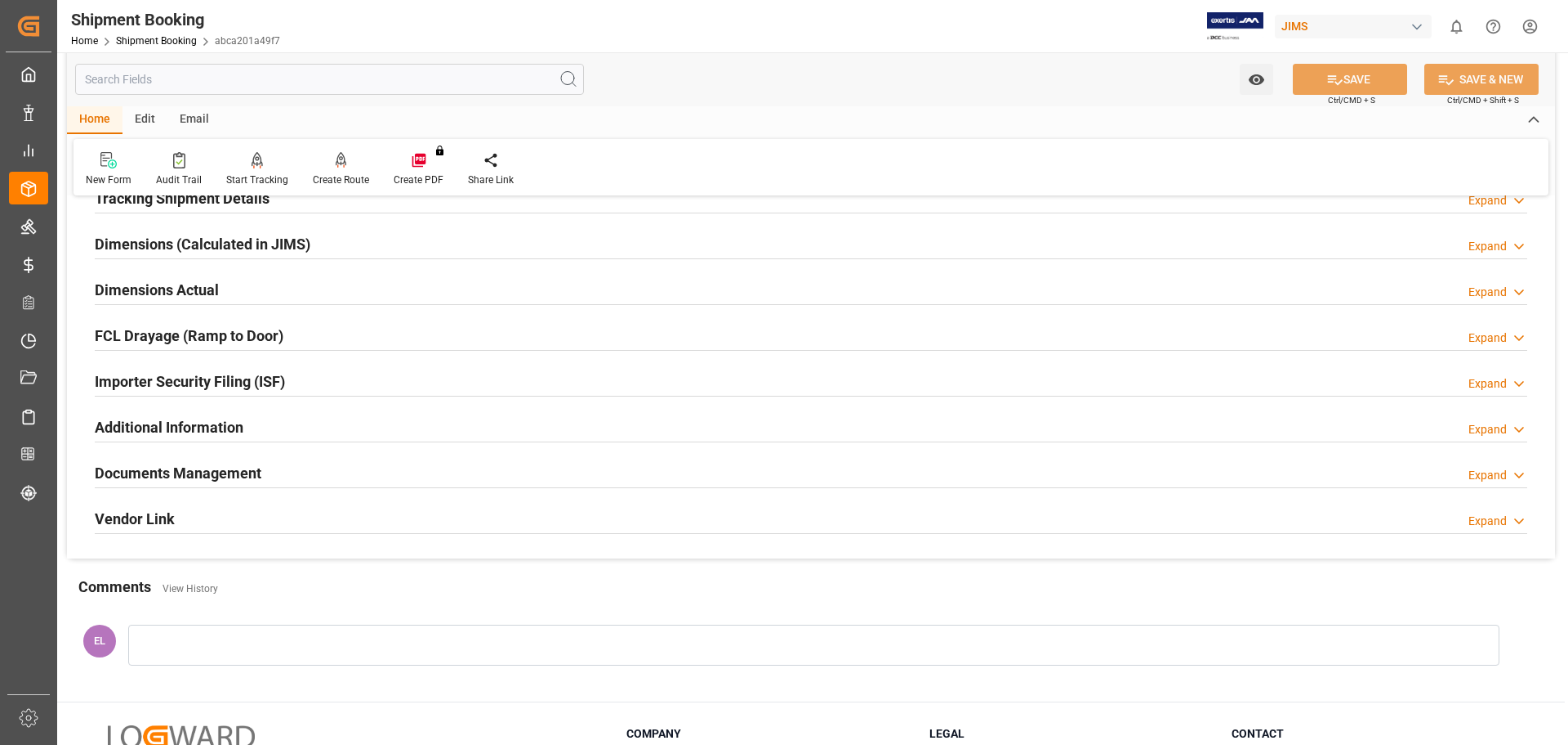
click at [164, 425] on h2 "Additional Information" at bounding box center [168, 426] width 149 height 22
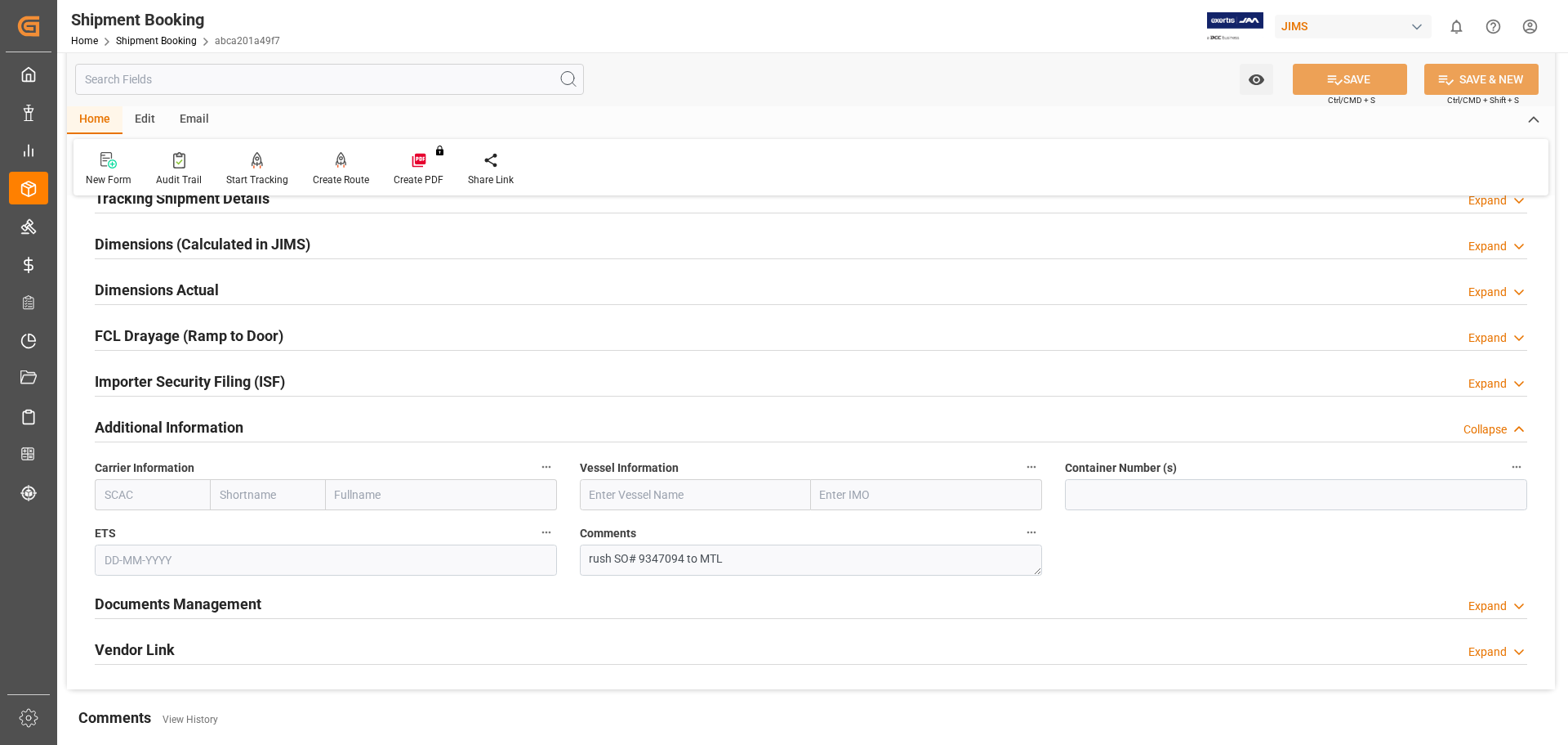
click at [164, 425] on h2 "Additional Information" at bounding box center [168, 426] width 149 height 22
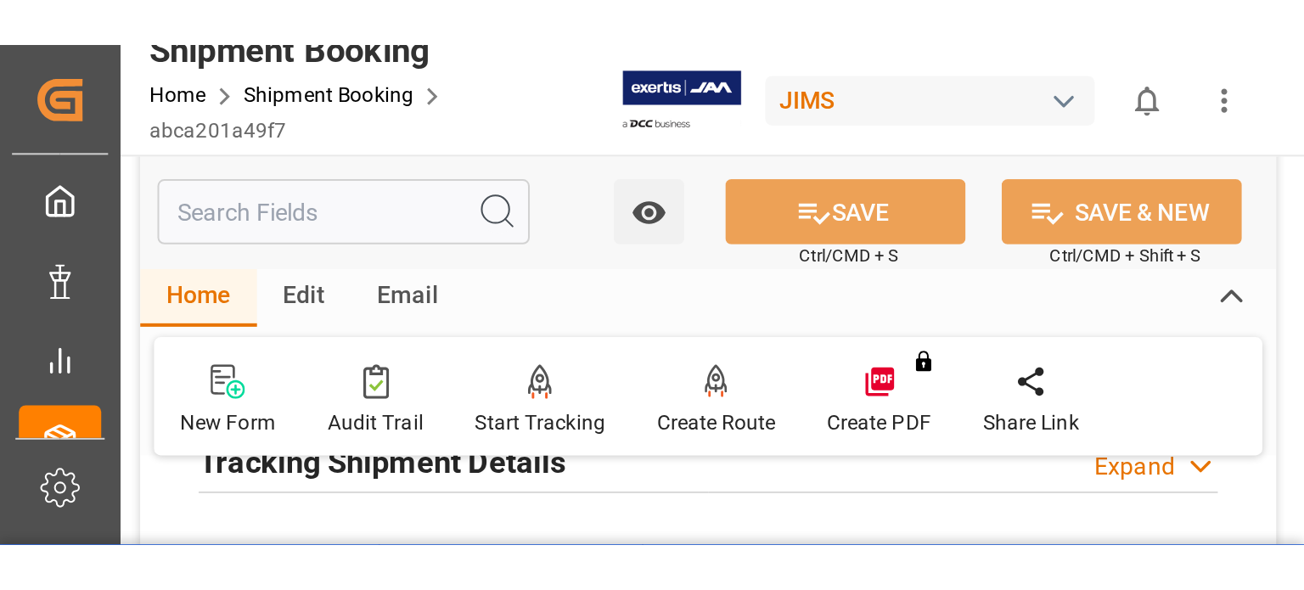
scroll to position [353, 0]
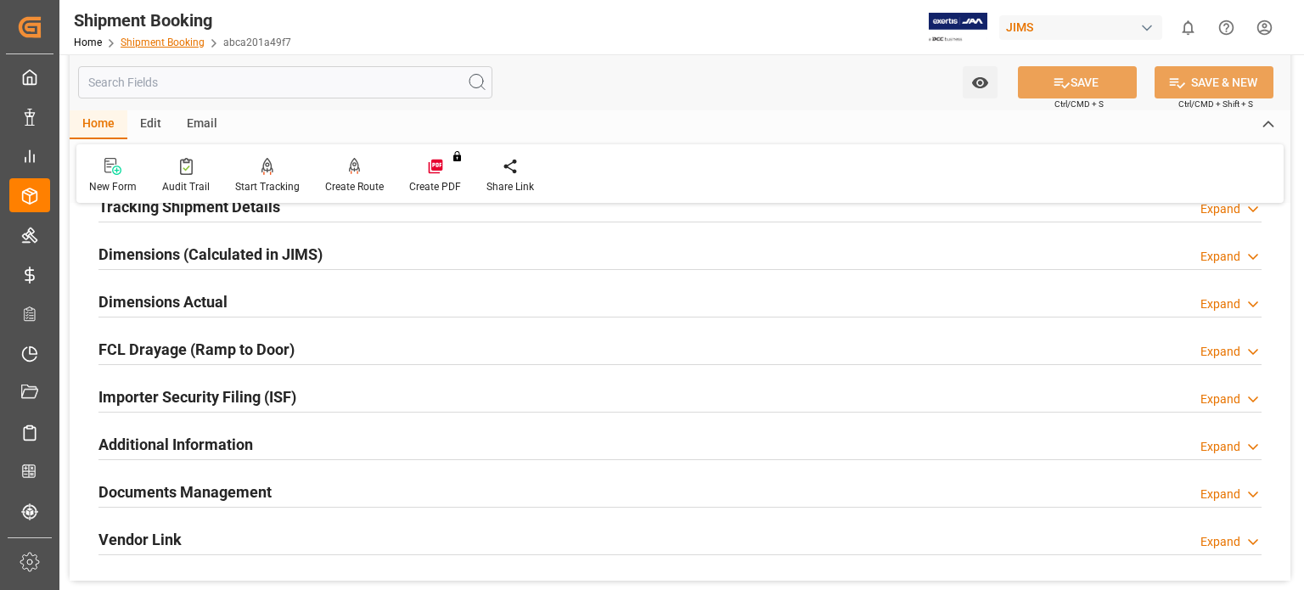
click at [180, 43] on link "Shipment Booking" at bounding box center [163, 43] width 84 height 12
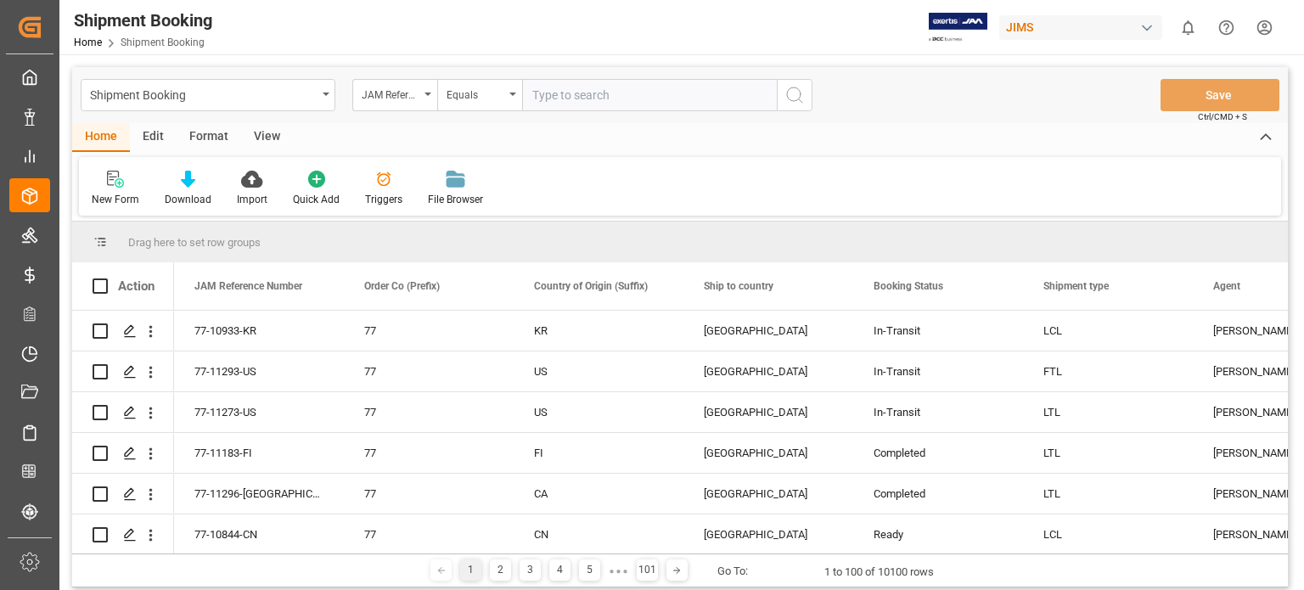
click at [611, 98] on input "text" at bounding box center [649, 95] width 255 height 32
click at [582, 94] on input "22-" at bounding box center [649, 95] width 255 height 32
type input "22-11313-us"
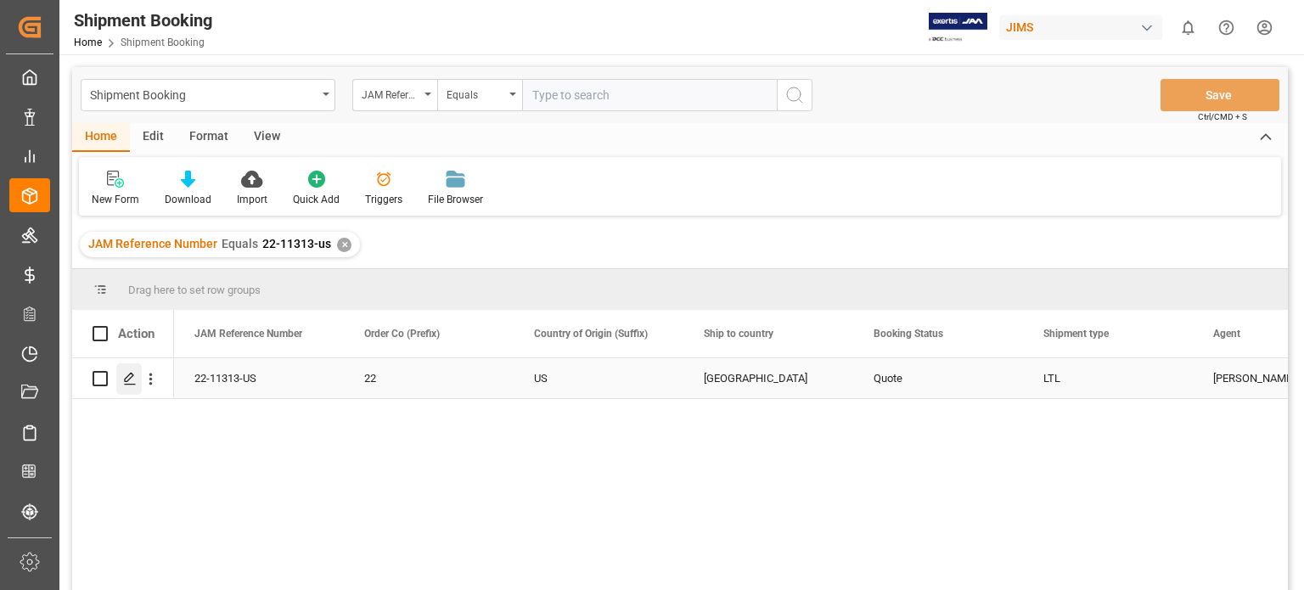
click at [128, 388] on div "Press SPACE to select this row." at bounding box center [128, 378] width 25 height 31
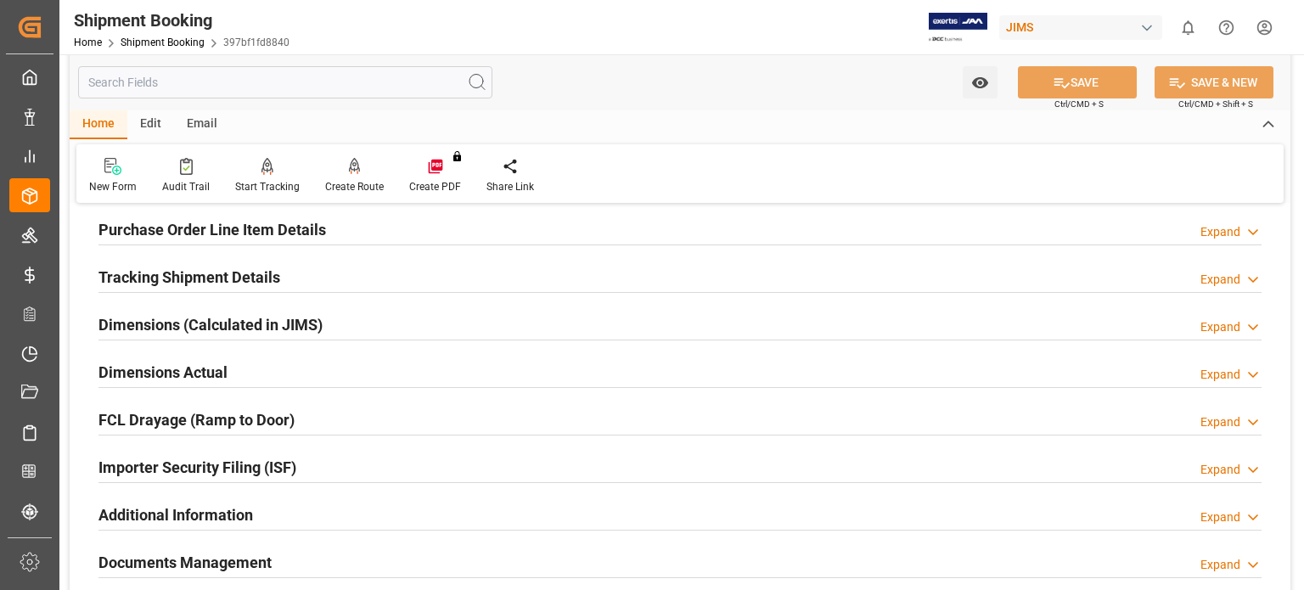
scroll to position [425, 0]
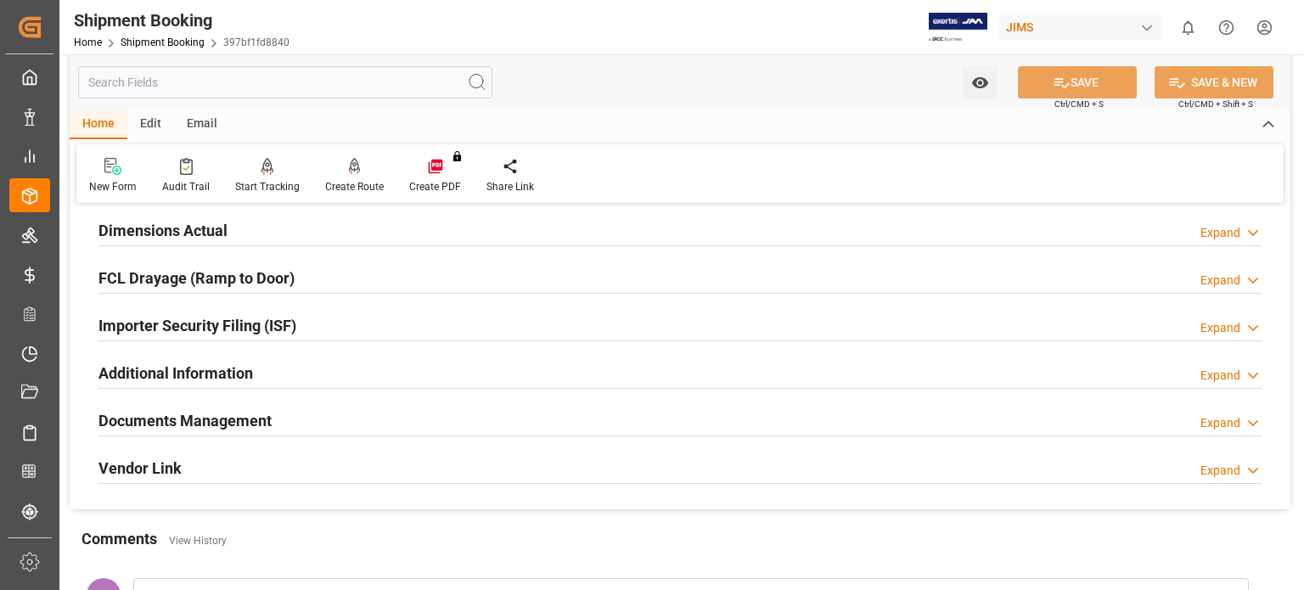
click at [195, 369] on h2 "Additional Information" at bounding box center [175, 373] width 155 height 23
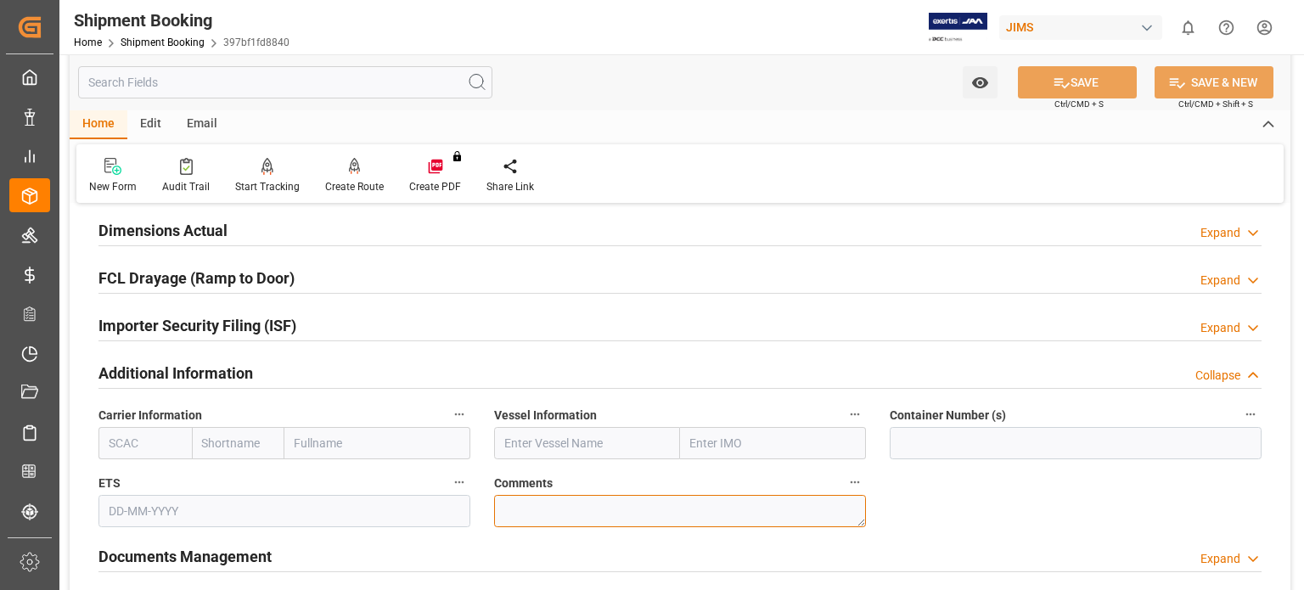
click at [527, 510] on textarea at bounding box center [680, 511] width 372 height 32
click at [563, 515] on textarea at bounding box center [680, 511] width 372 height 32
paste textarea "so 9247323 so 9347061"
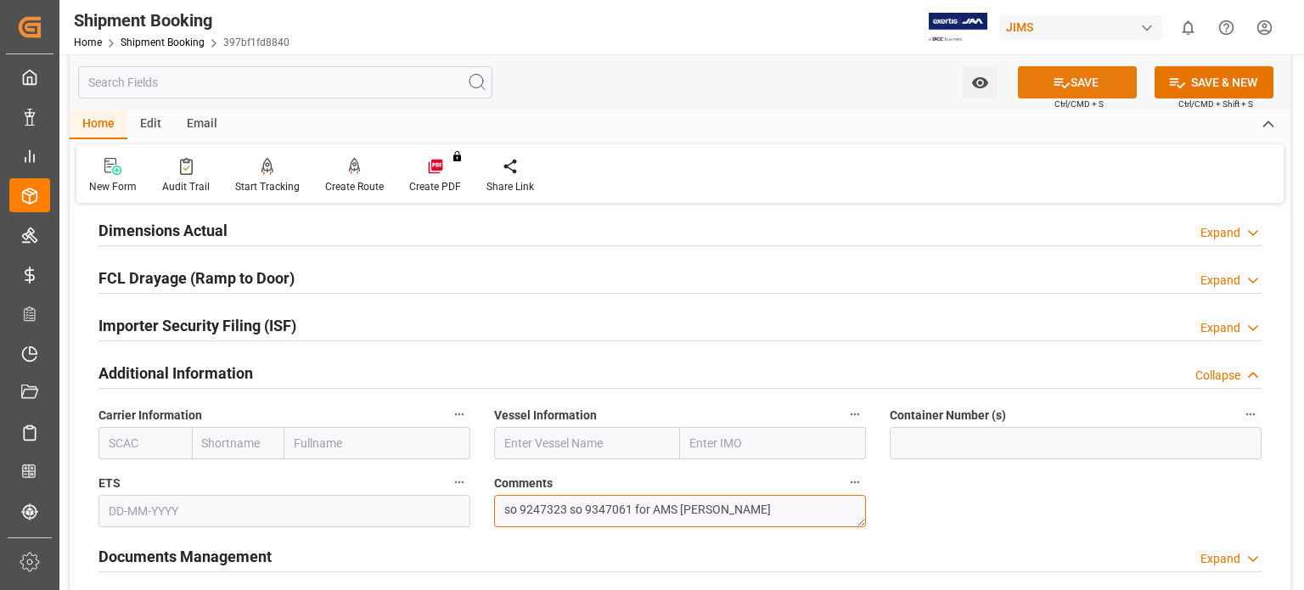
type textarea "so 9247323 so 9347061 for AMS Kris"
click at [1073, 74] on button "SAVE" at bounding box center [1077, 82] width 119 height 32
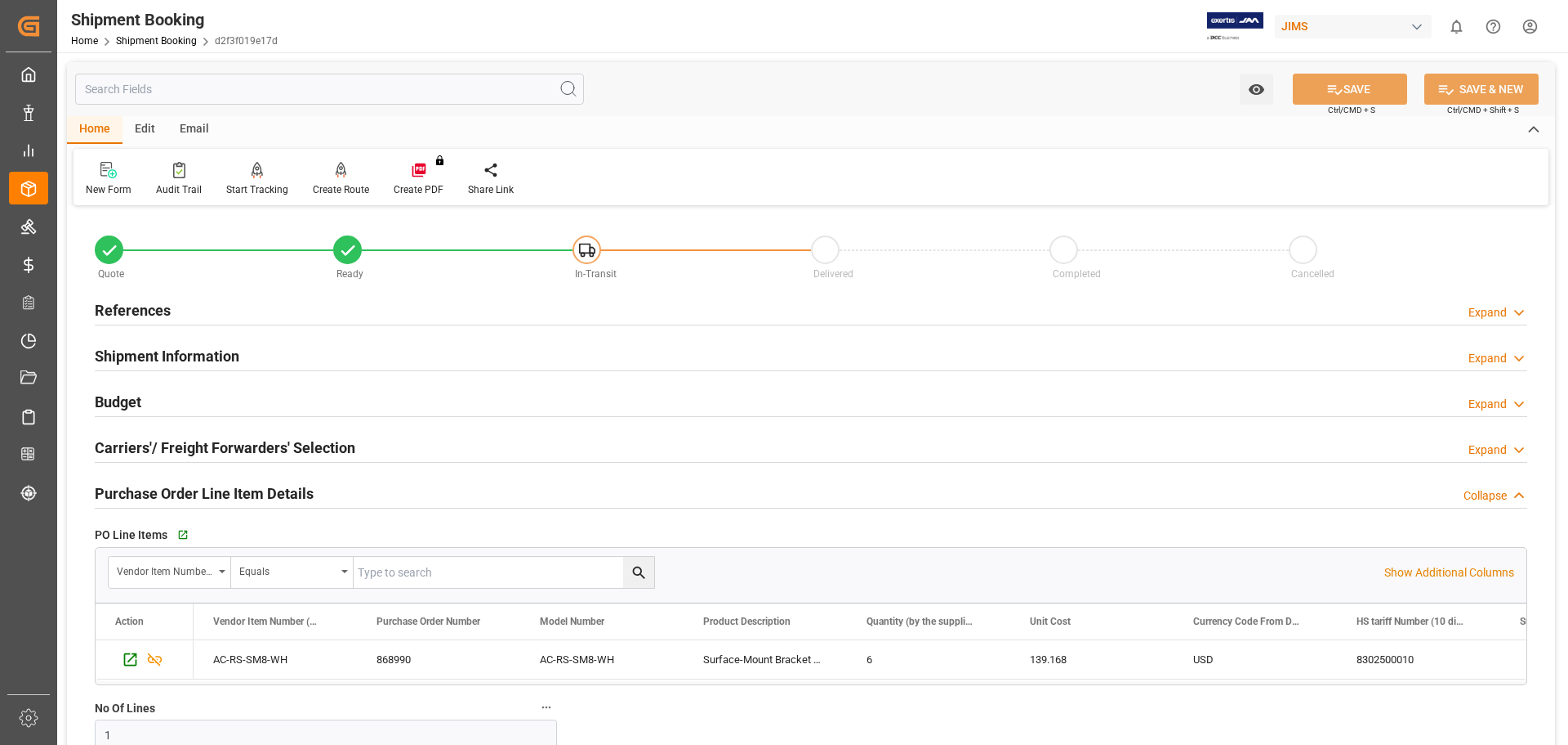
scroll to position [136, 0]
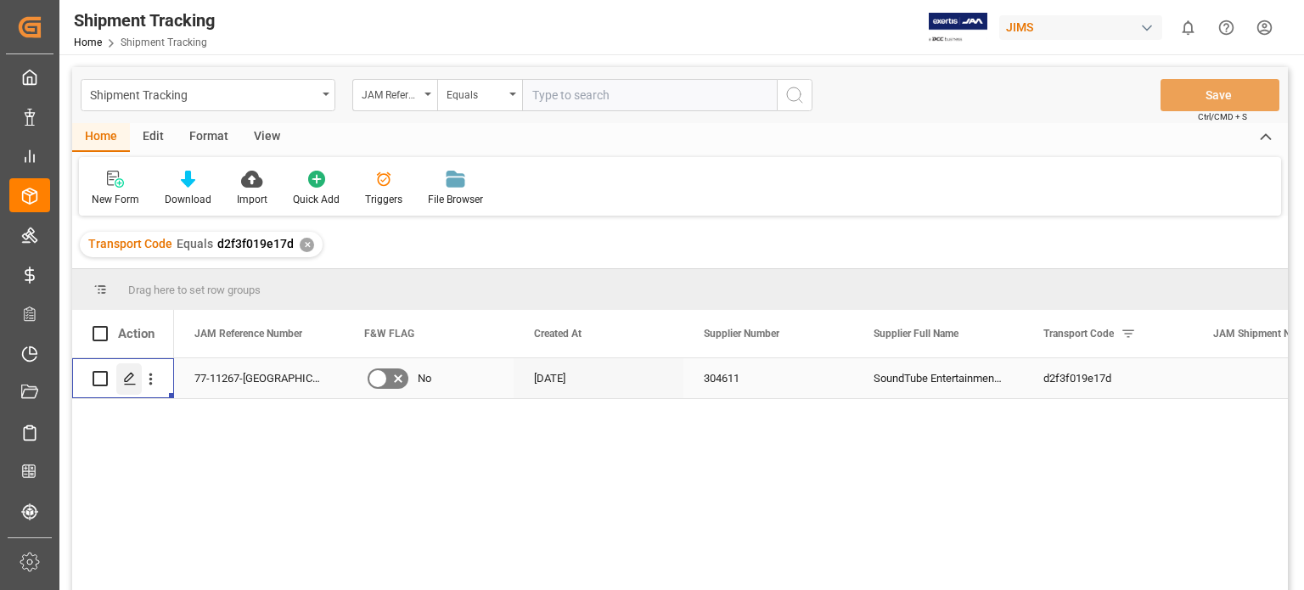
click at [131, 386] on div "Press SPACE to select this row." at bounding box center [128, 378] width 25 height 31
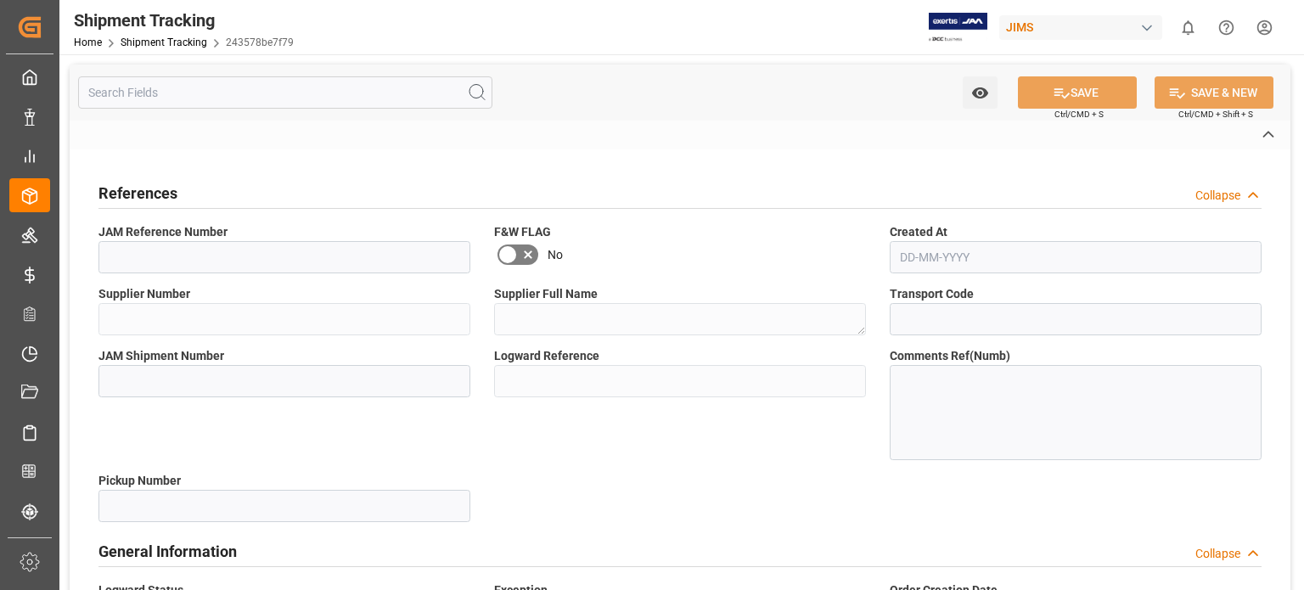
type input "Shipping instructions sent"
type input "[PERSON_NAME]"
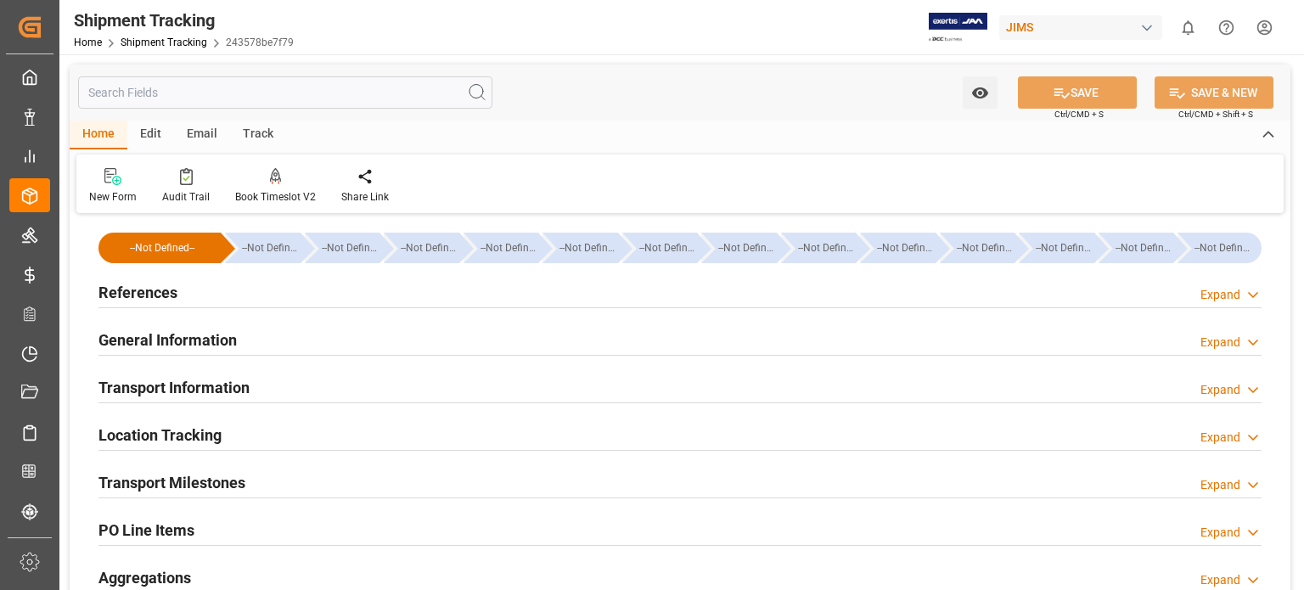
click at [156, 340] on h2 "General Information" at bounding box center [167, 340] width 138 height 23
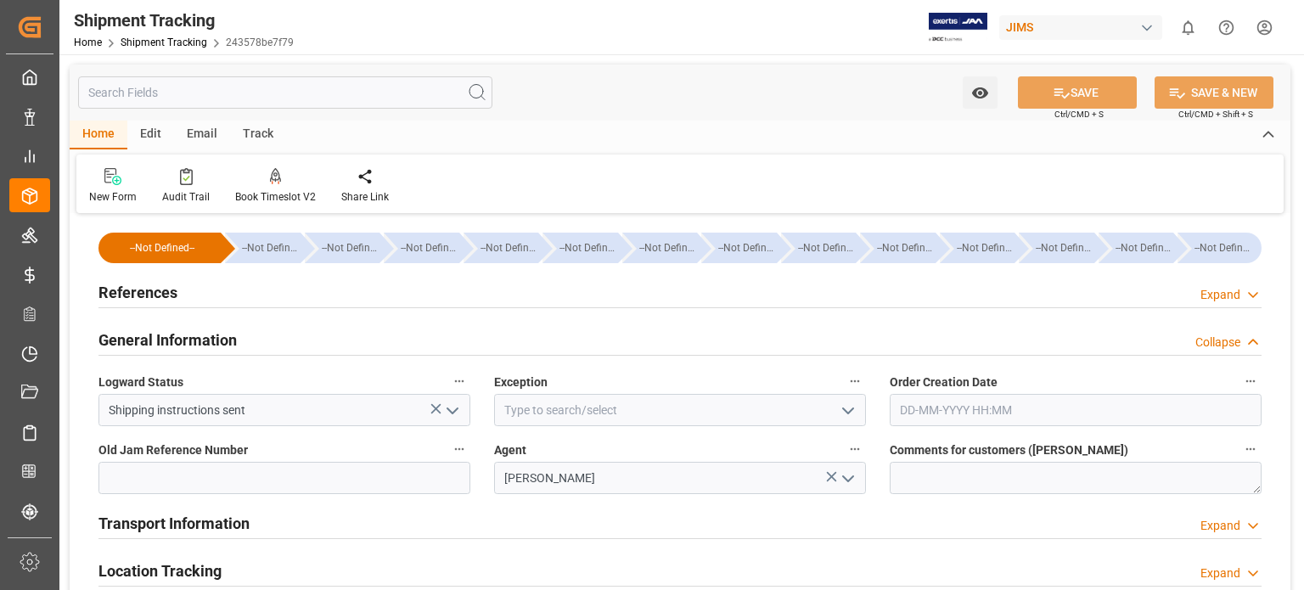
click at [156, 340] on h2 "General Information" at bounding box center [167, 340] width 138 height 23
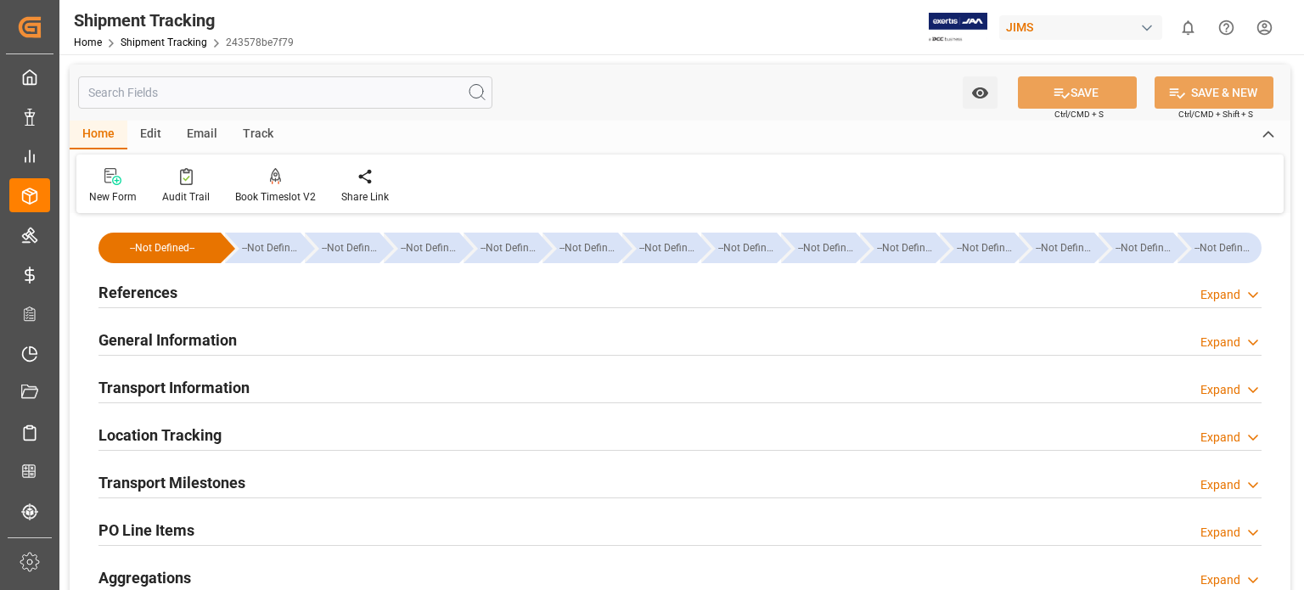
click at [164, 375] on div "Transport Information" at bounding box center [173, 386] width 151 height 32
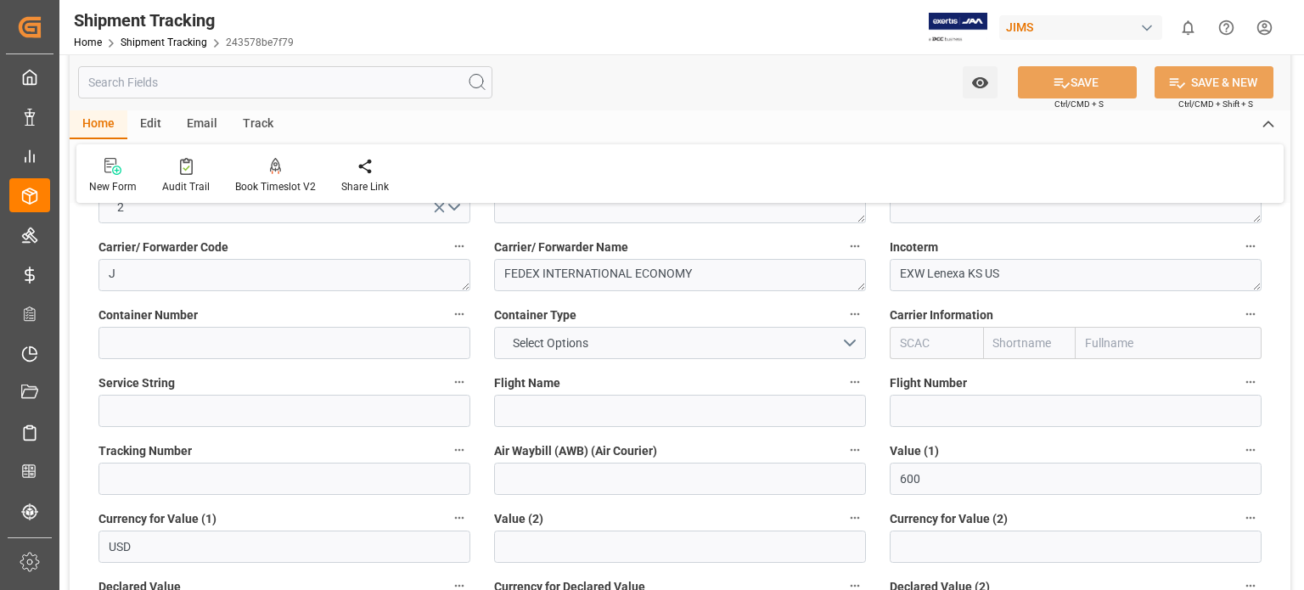
scroll to position [283, 0]
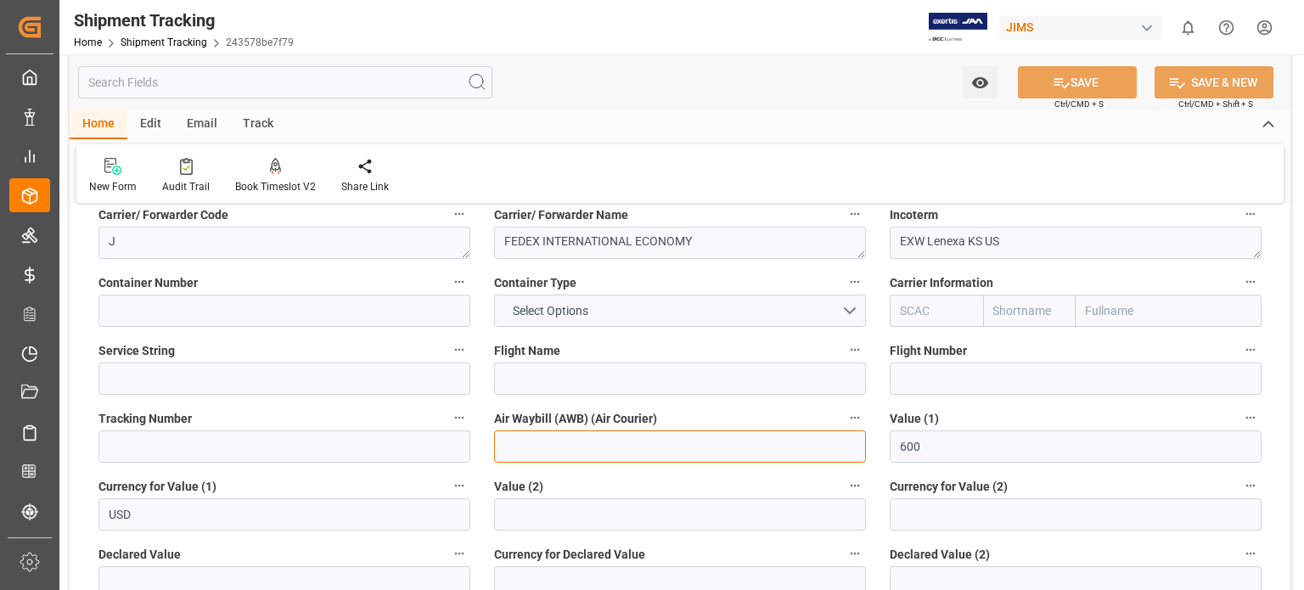
click at [527, 451] on input at bounding box center [680, 446] width 372 height 32
paste input "884799120953"
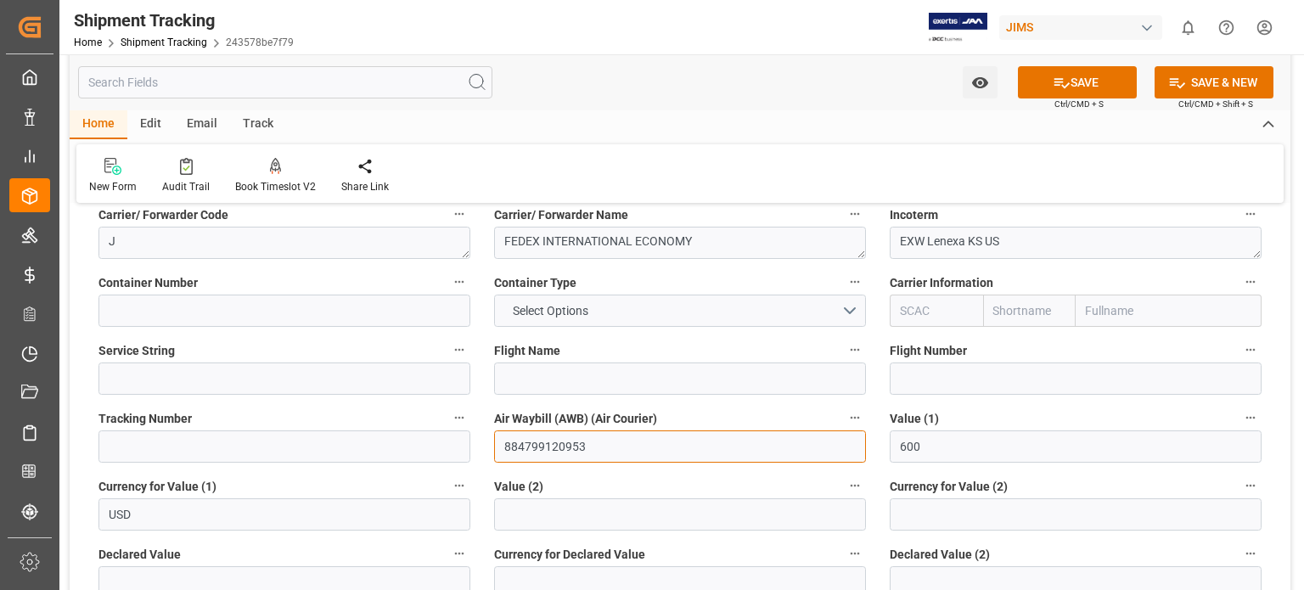
type input "884799120953"
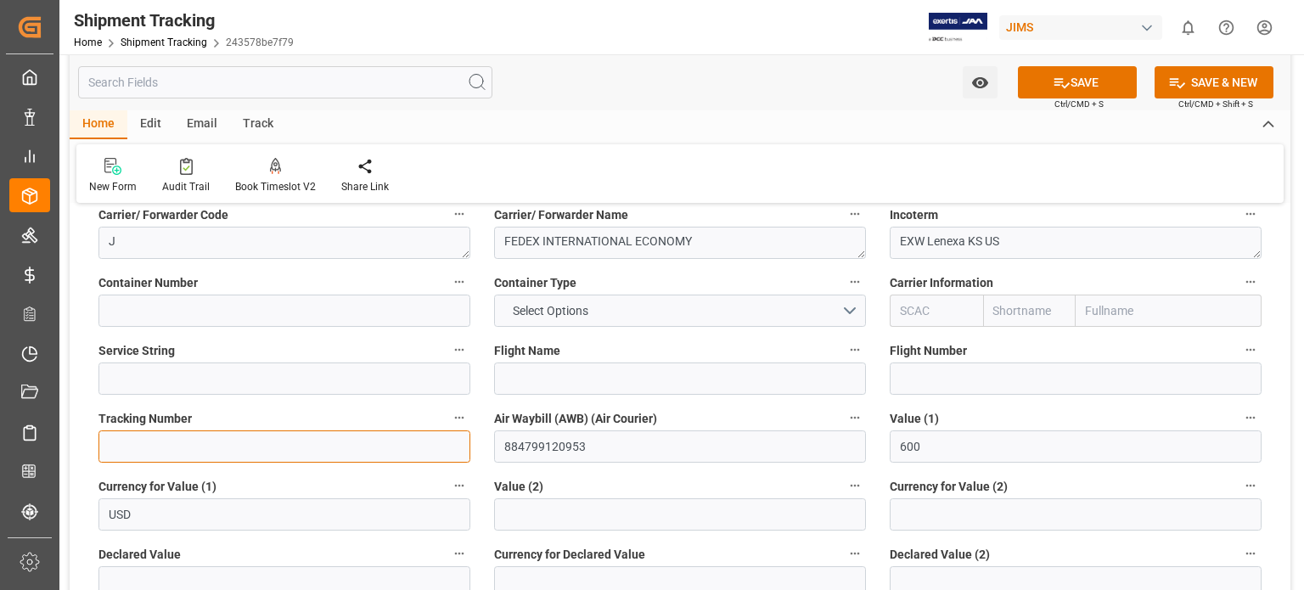
click at [140, 446] on input at bounding box center [284, 446] width 372 height 32
paste input "884799120953"
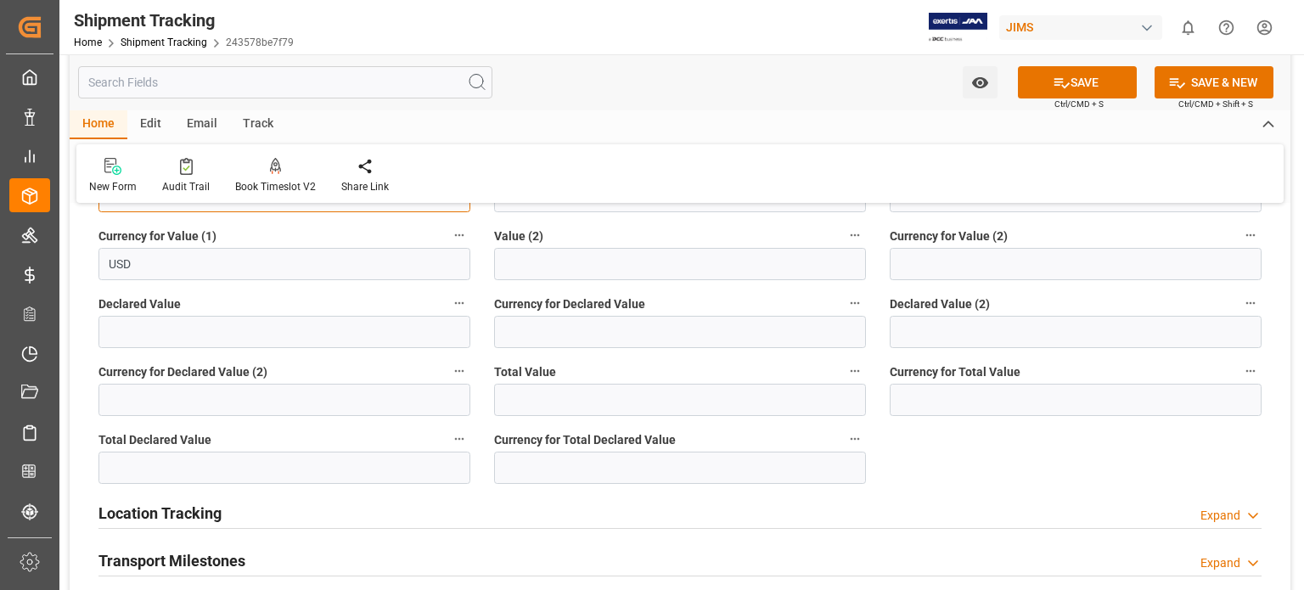
scroll to position [566, 0]
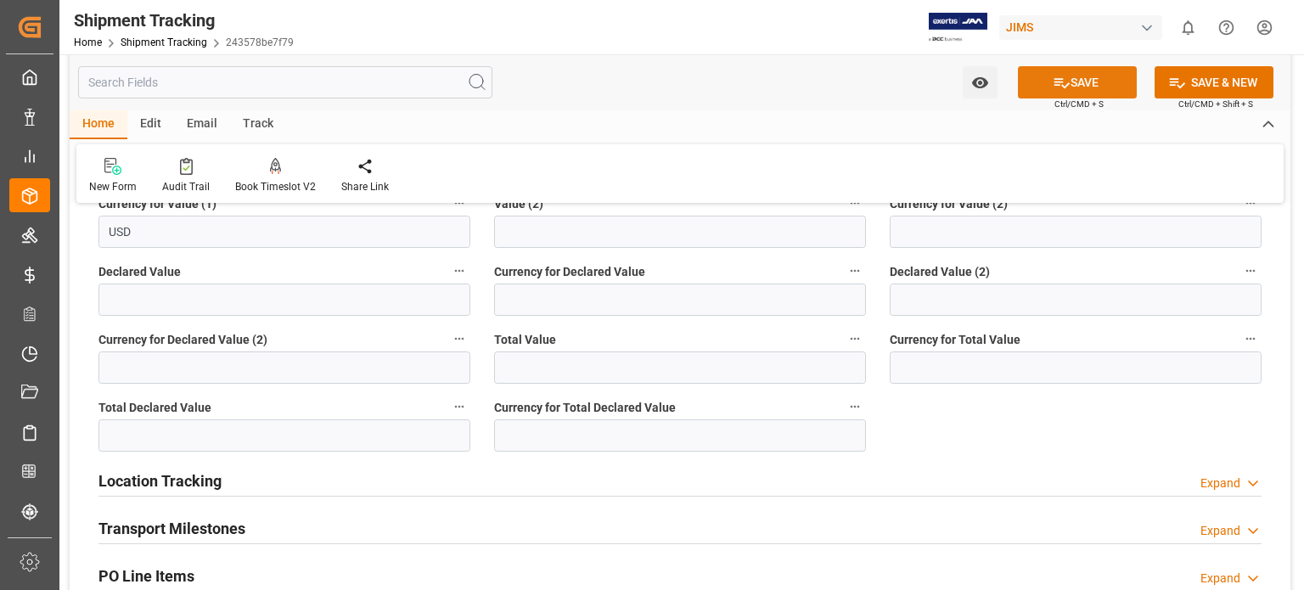
type input "884799120953"
click at [1111, 81] on button "SAVE" at bounding box center [1077, 82] width 119 height 32
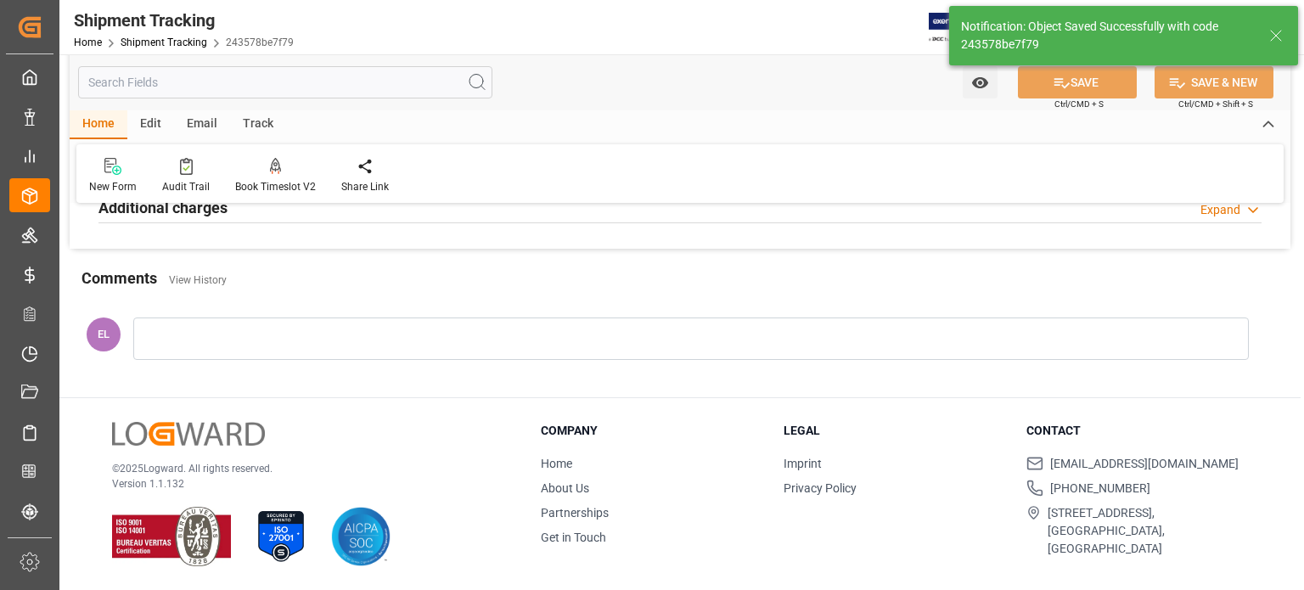
scroll to position [0, 0]
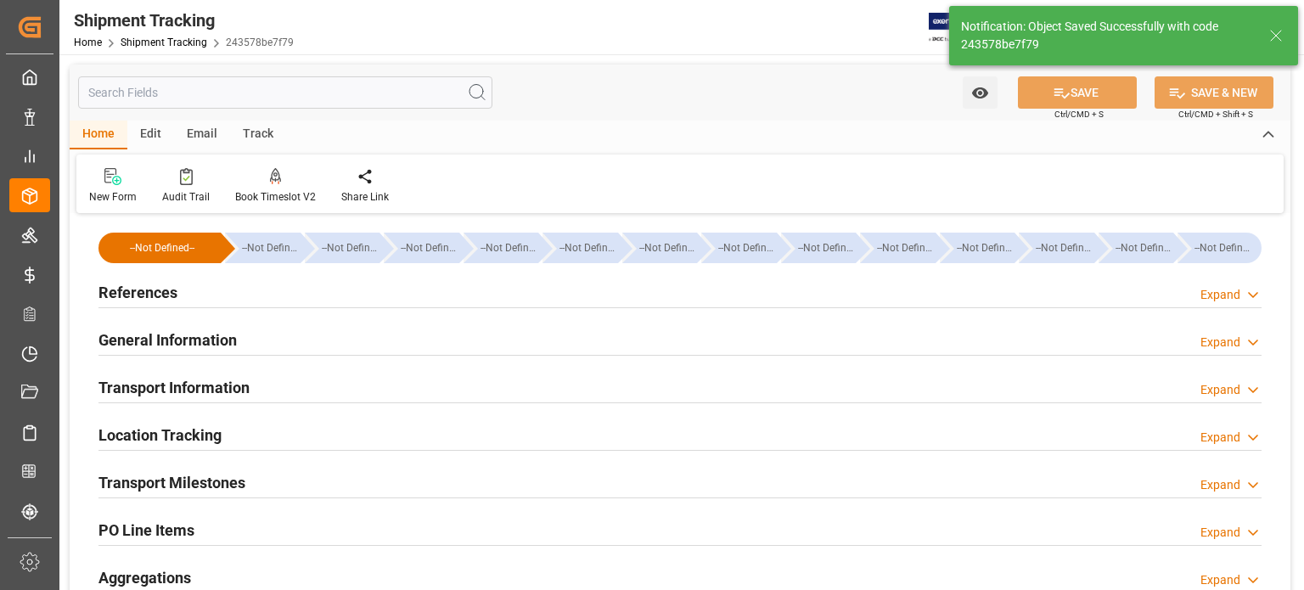
click at [208, 484] on h2 "Transport Milestones" at bounding box center [171, 482] width 147 height 23
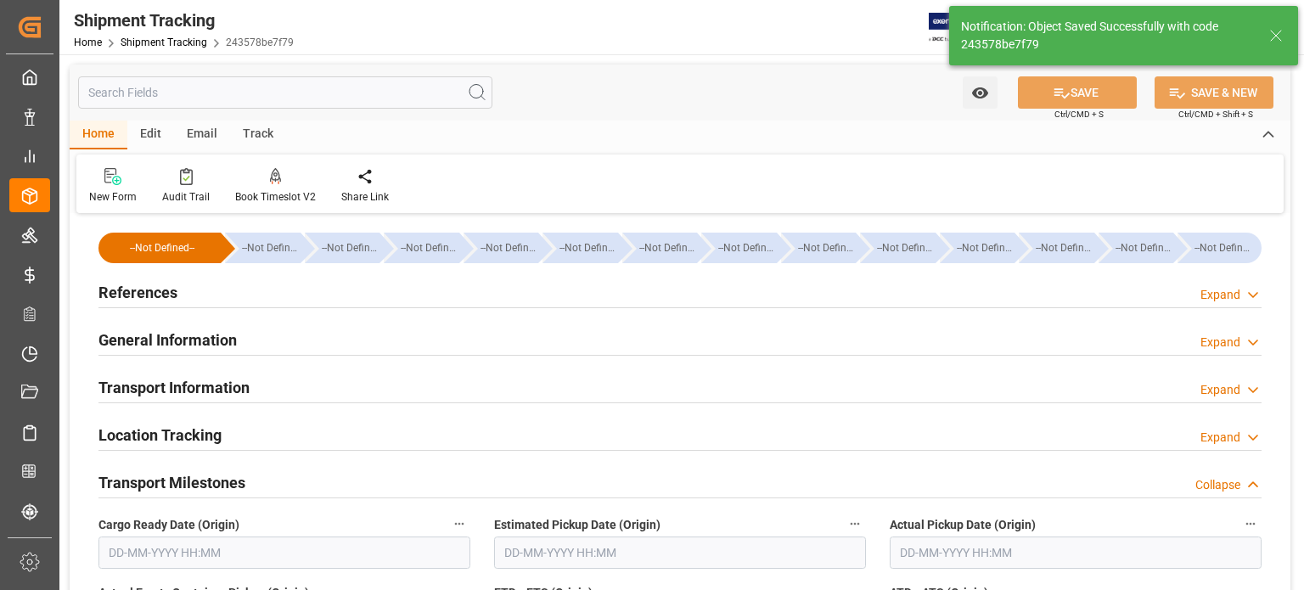
scroll to position [142, 0]
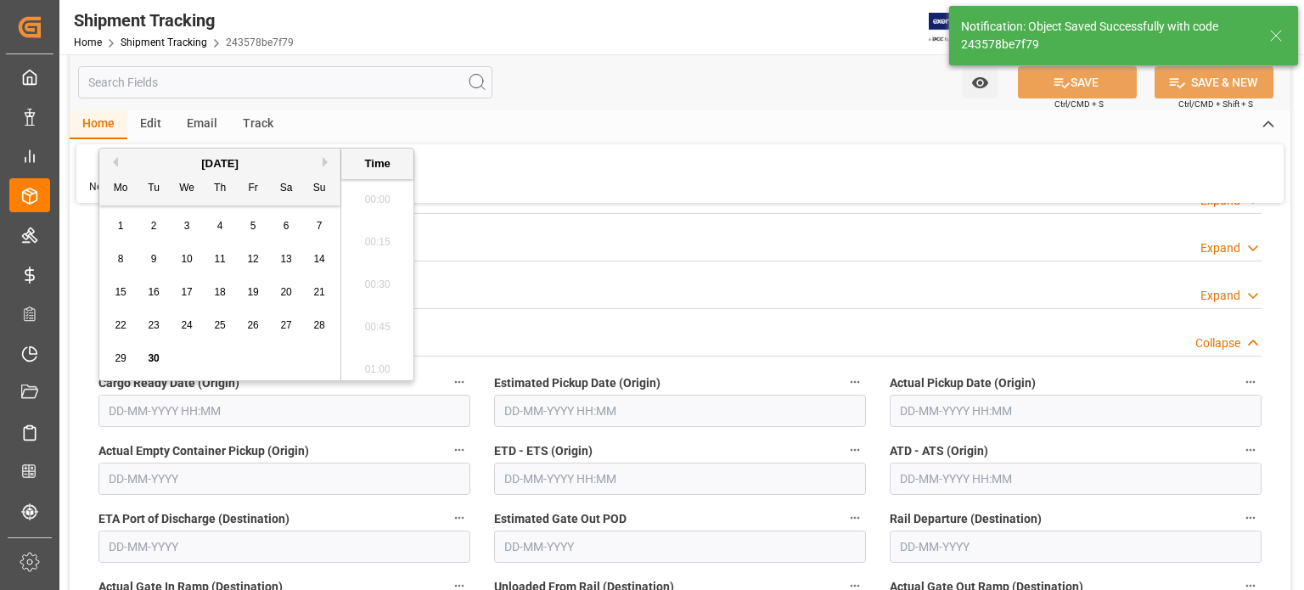
click at [160, 409] on input "text" at bounding box center [284, 411] width 372 height 32
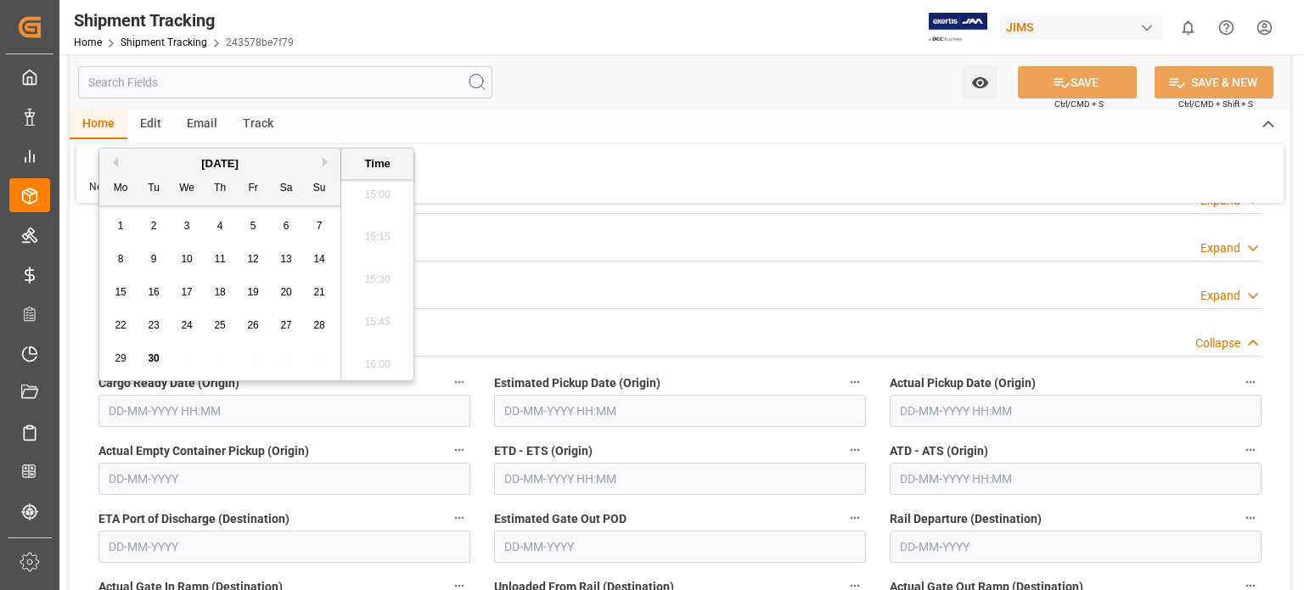
click at [153, 357] on span "30" at bounding box center [153, 358] width 11 height 12
type input "30-09-2025 00:00"
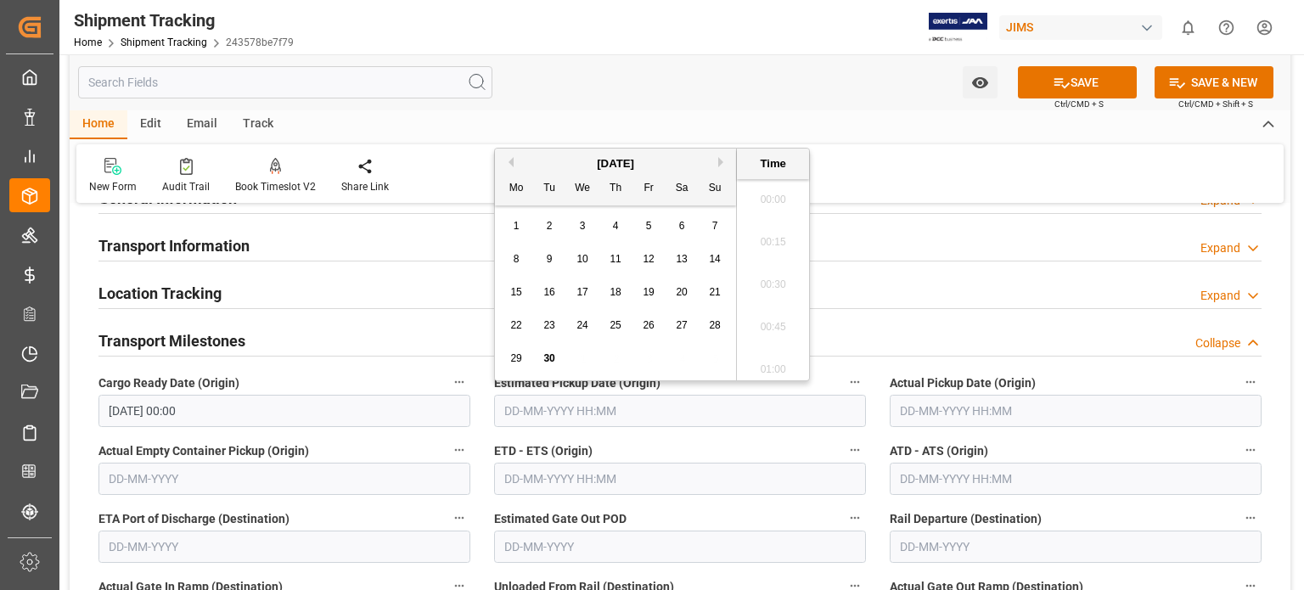
click at [540, 408] on input "text" at bounding box center [680, 411] width 372 height 32
click at [550, 357] on span "30" at bounding box center [548, 358] width 11 height 12
type input "30-09-2025 00:00"
click at [889, 327] on div "Transport Milestones Collapse" at bounding box center [679, 340] width 1163 height 32
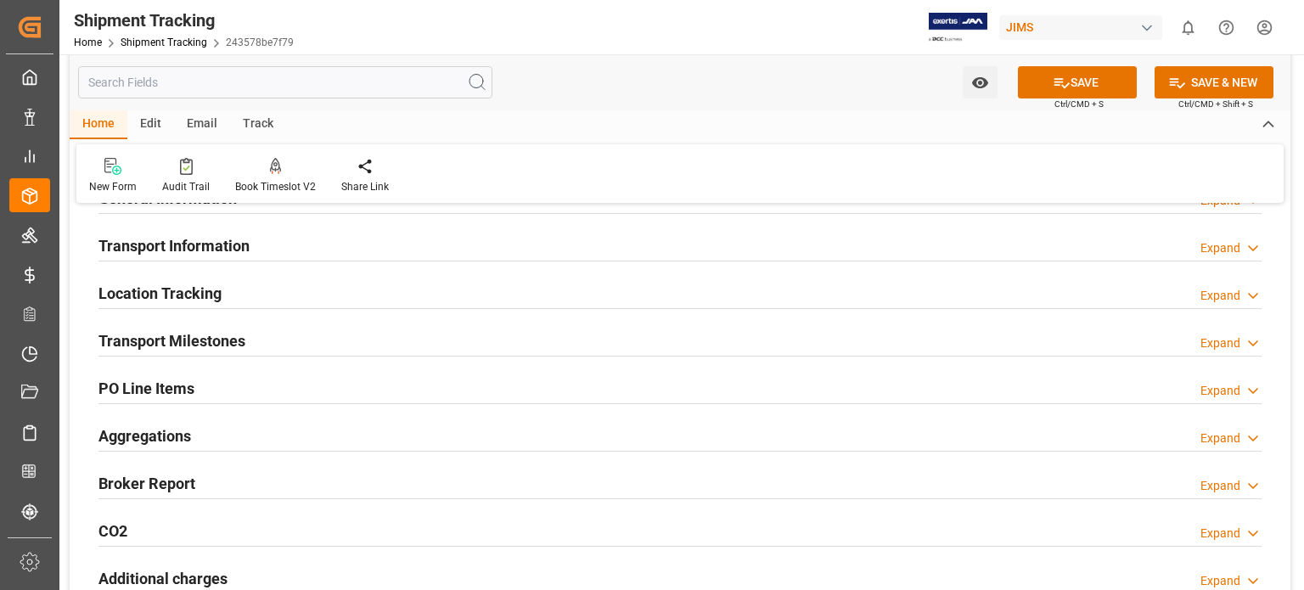
click at [216, 340] on h2 "Transport Milestones" at bounding box center [171, 340] width 147 height 23
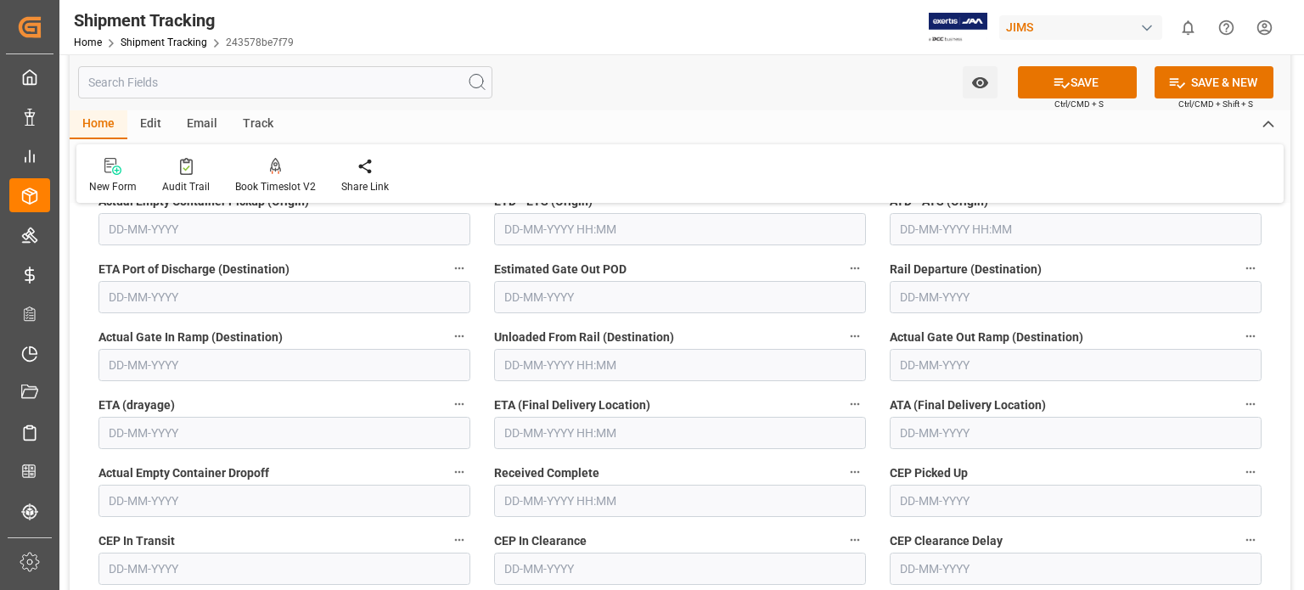
scroll to position [425, 0]
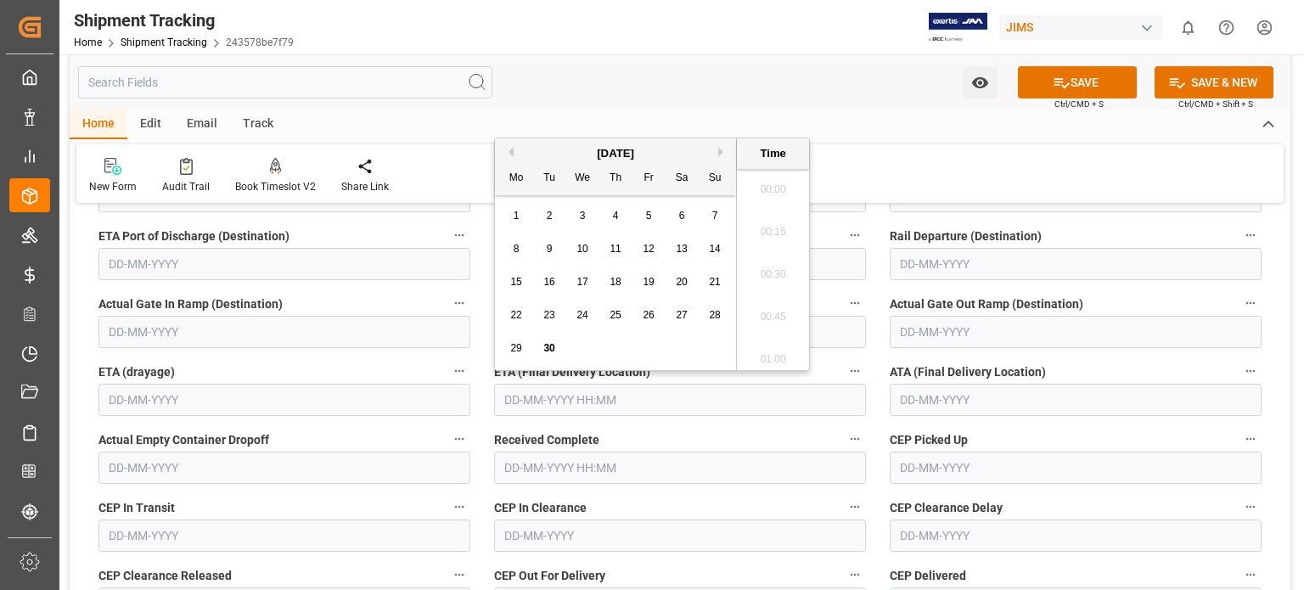
click at [533, 408] on input "text" at bounding box center [680, 400] width 372 height 32
click at [723, 152] on button "Next Month" at bounding box center [723, 152] width 10 height 10
click at [616, 220] on span "2" at bounding box center [616, 216] width 6 height 12
type input "02-10-2025 00:00"
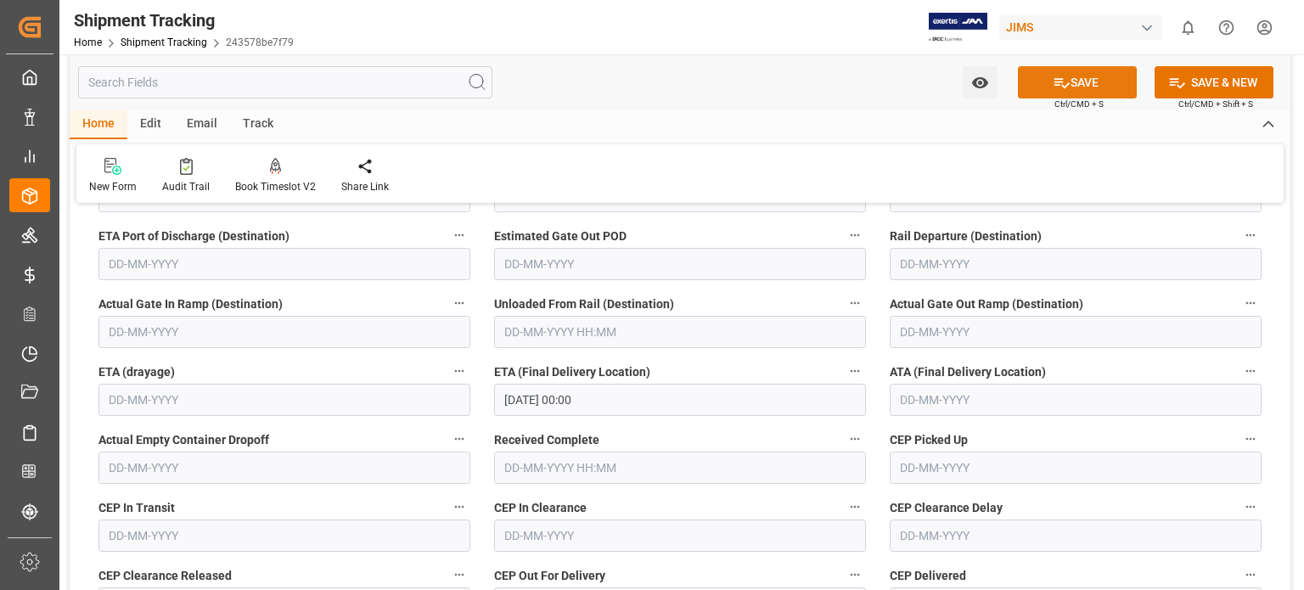
click at [1092, 88] on button "SAVE" at bounding box center [1077, 82] width 119 height 32
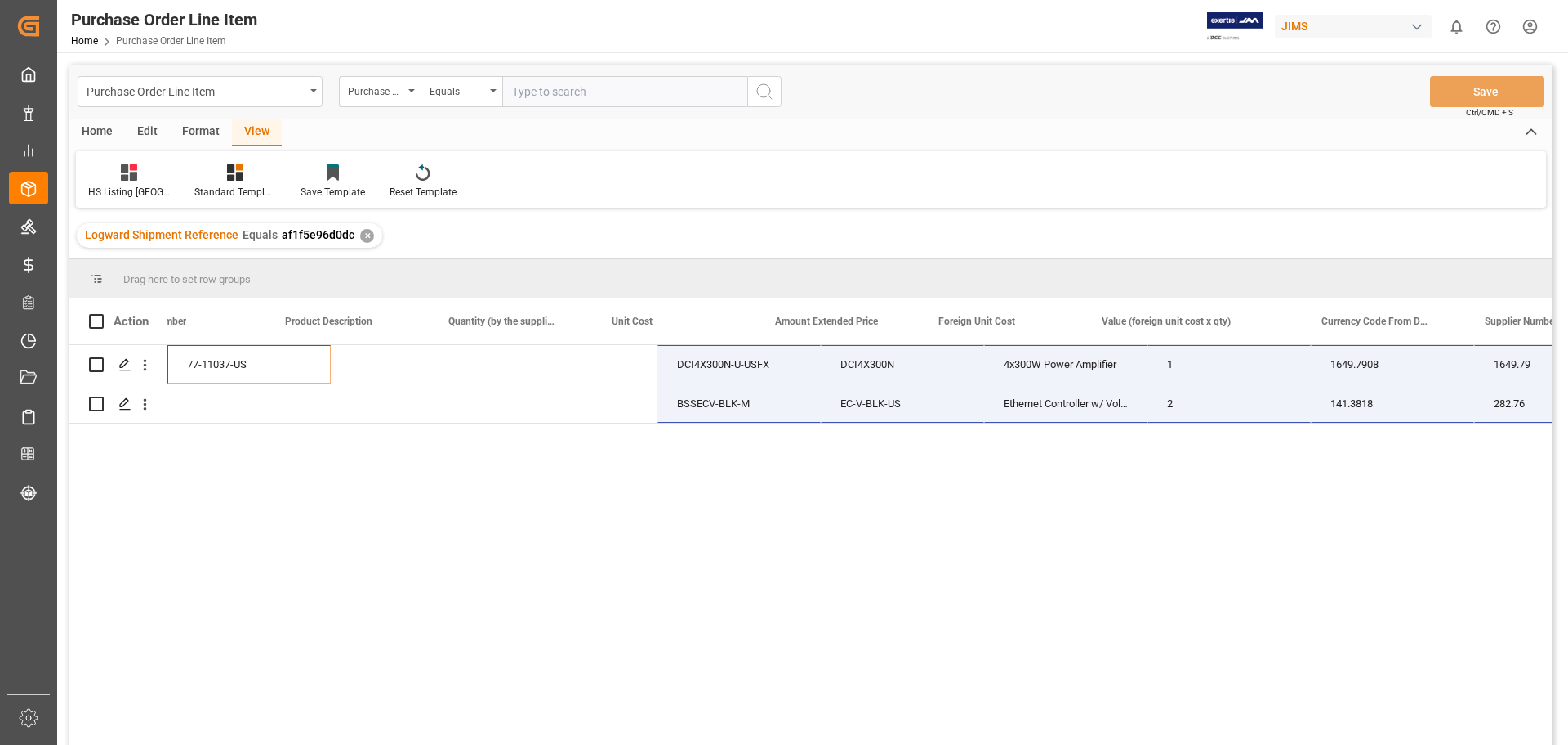
scroll to position [0, 719]
